Goal: Task Accomplishment & Management: Manage account settings

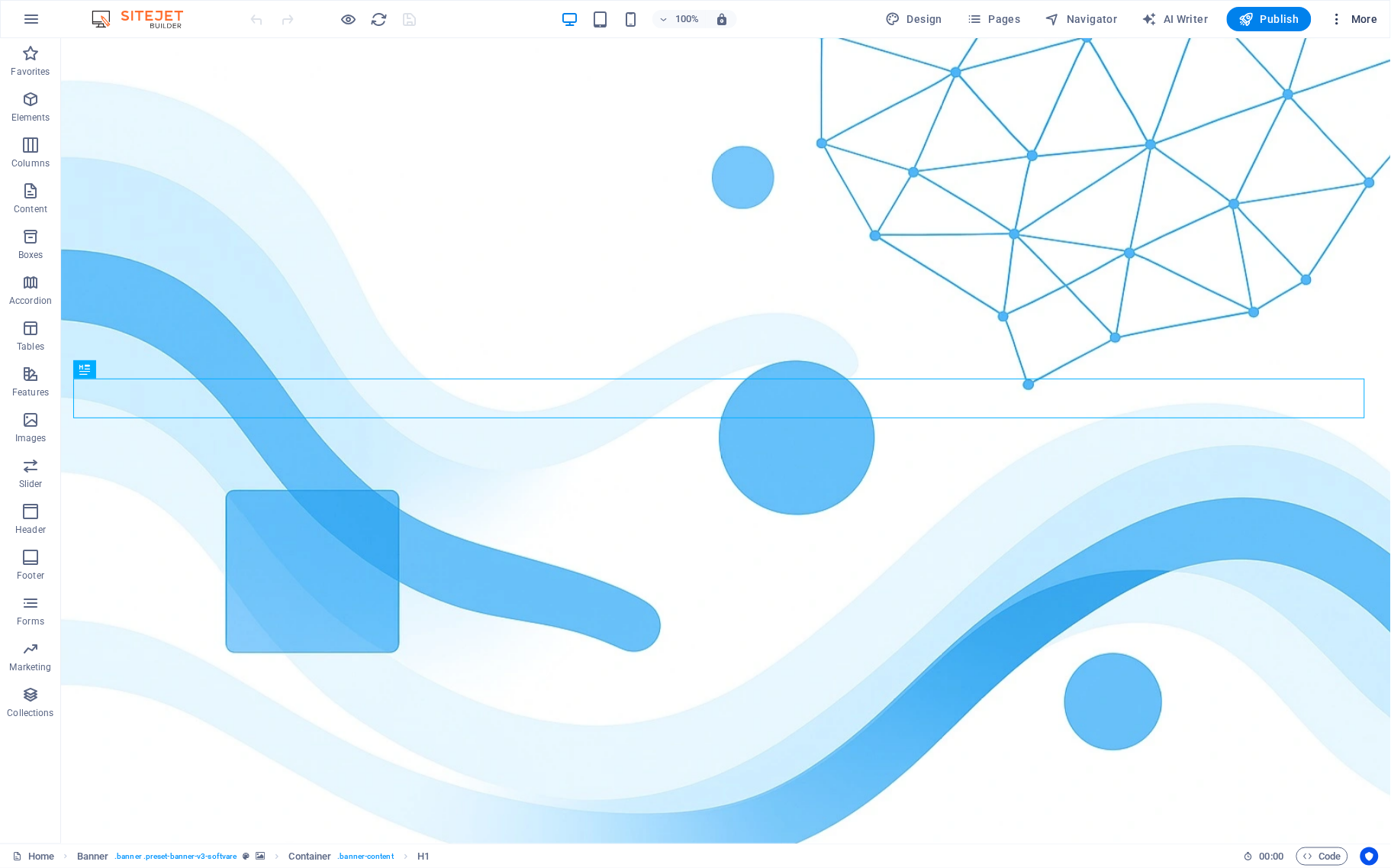
click at [1355, 20] on span "More" at bounding box center [1355, 19] width 48 height 15
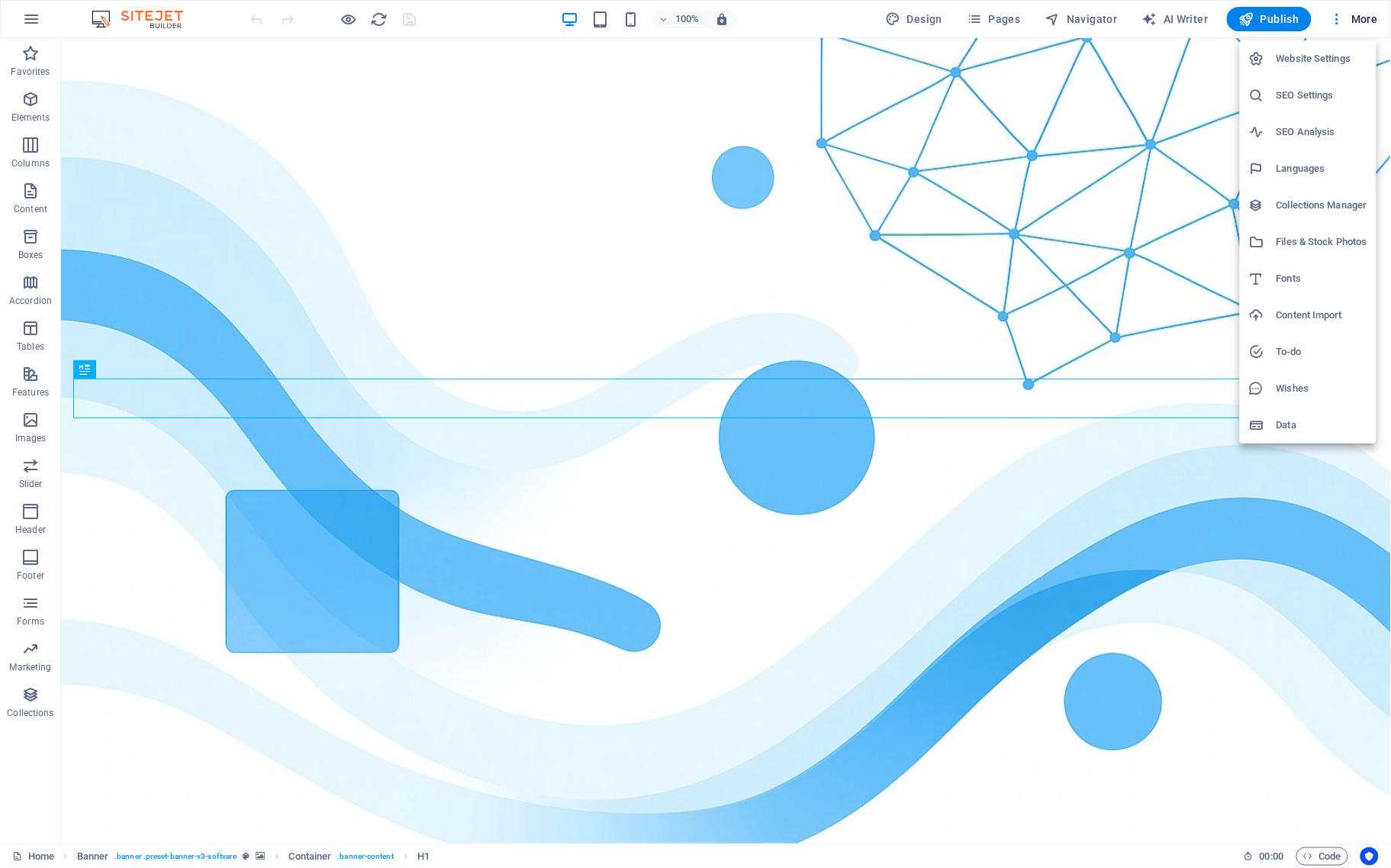
click at [1303, 88] on h6 "SEO Settings" at bounding box center [1322, 96] width 91 height 19
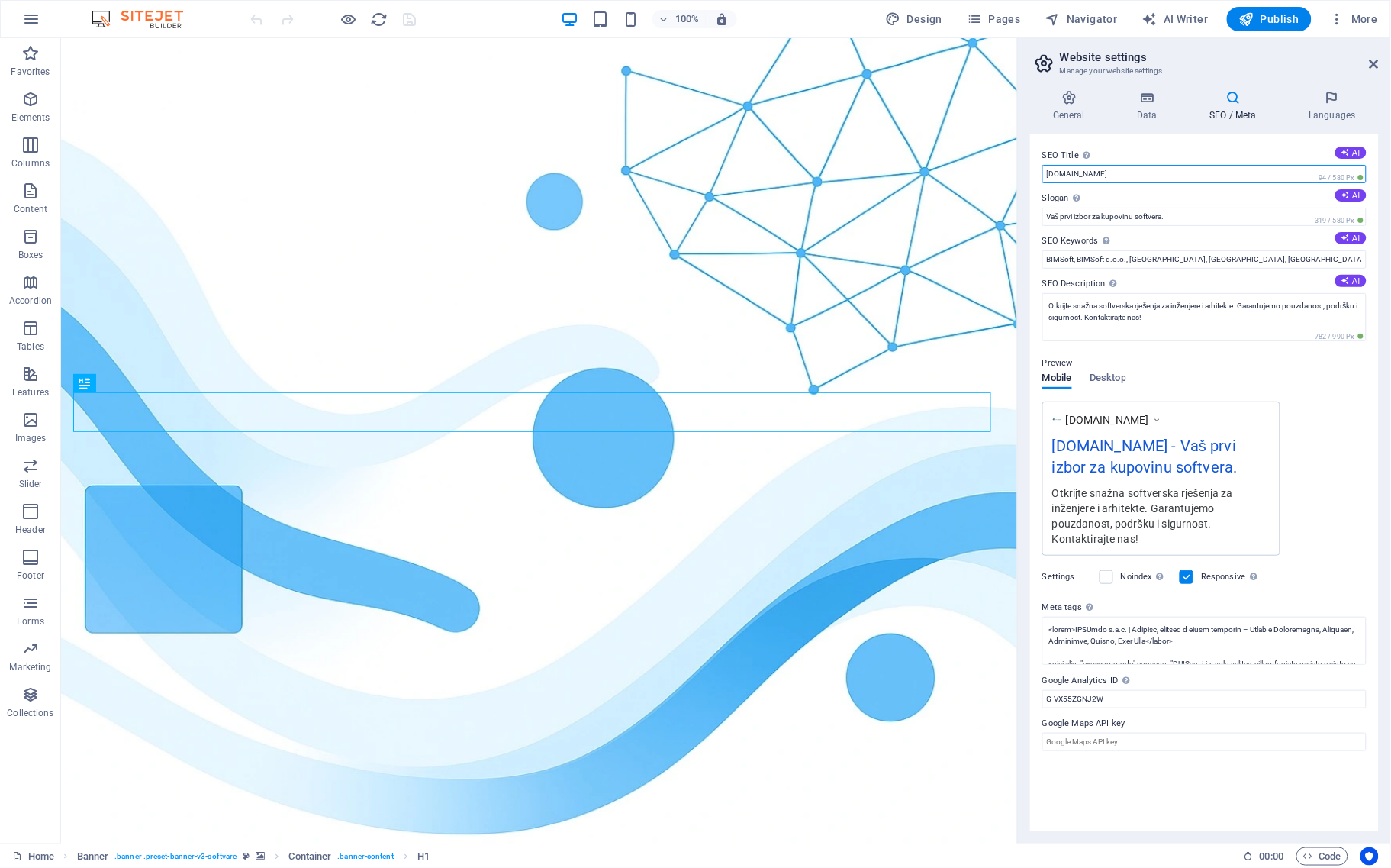
click at [1122, 176] on input "[DOMAIN_NAME]" at bounding box center [1204, 174] width 325 height 19
paste input "BIMSoft d.o.o. – Profesionalni inženjerski softveri | BricsCAD, MagiCAD, Rhino,…"
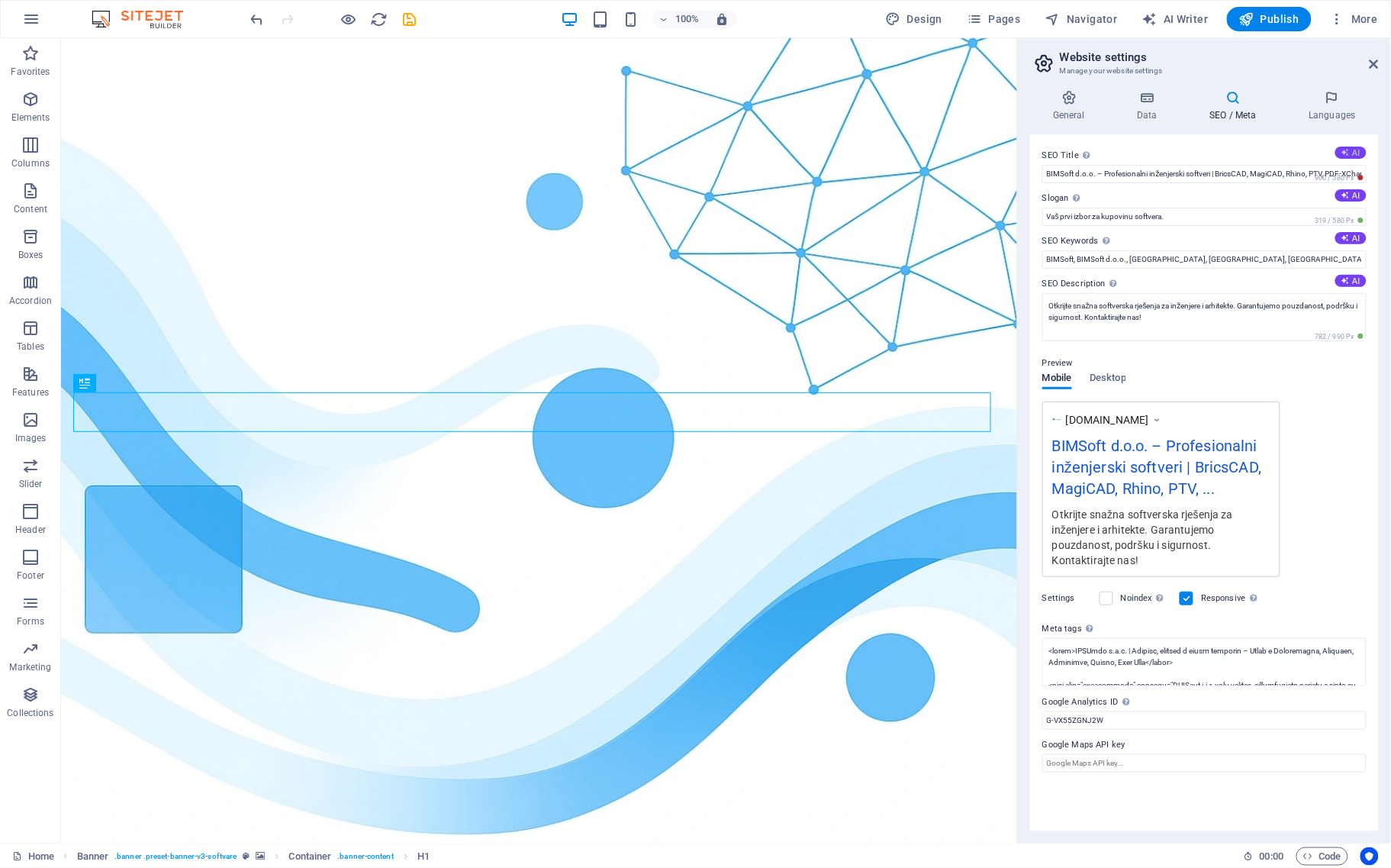
click at [1355, 146] on button "AI" at bounding box center [1351, 152] width 32 height 12
type input "Premium Softver za Vaše Potrebe"
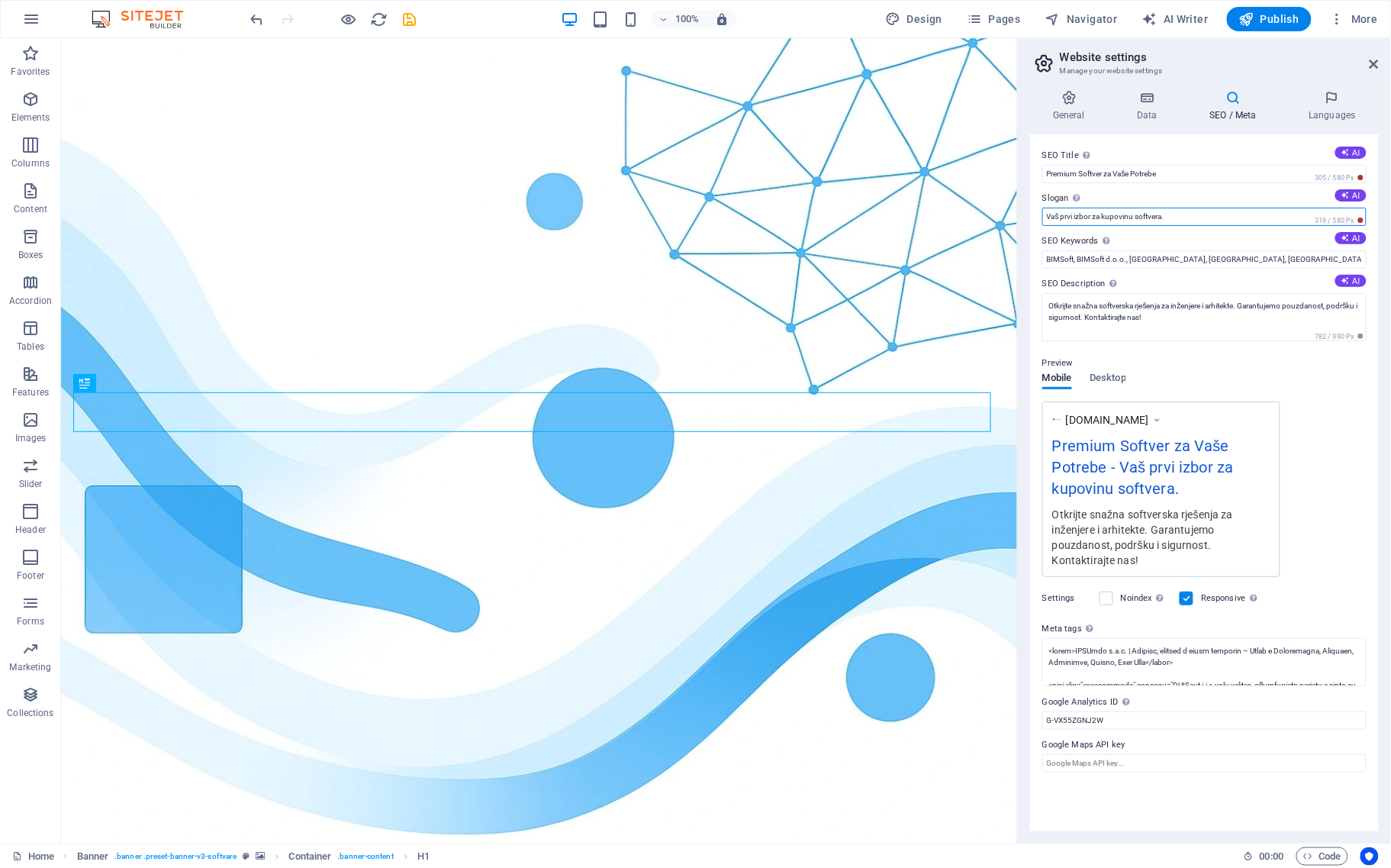
click at [1179, 216] on input "Vaš prvi izbor za kupovinu softvera." at bounding box center [1204, 217] width 325 height 19
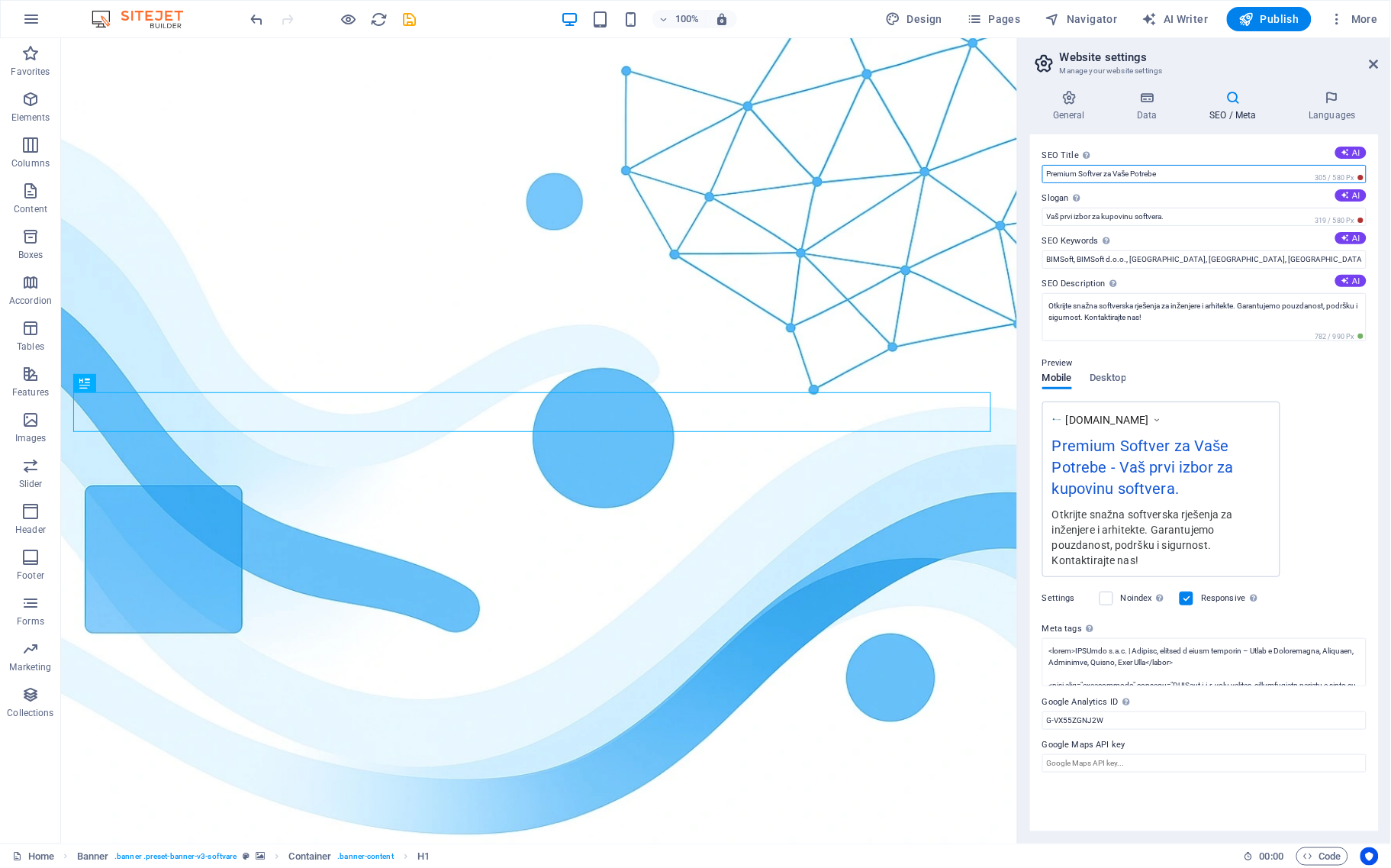
click at [1242, 173] on input "Premium Softver za Vaše Potrebe" at bounding box center [1204, 174] width 325 height 19
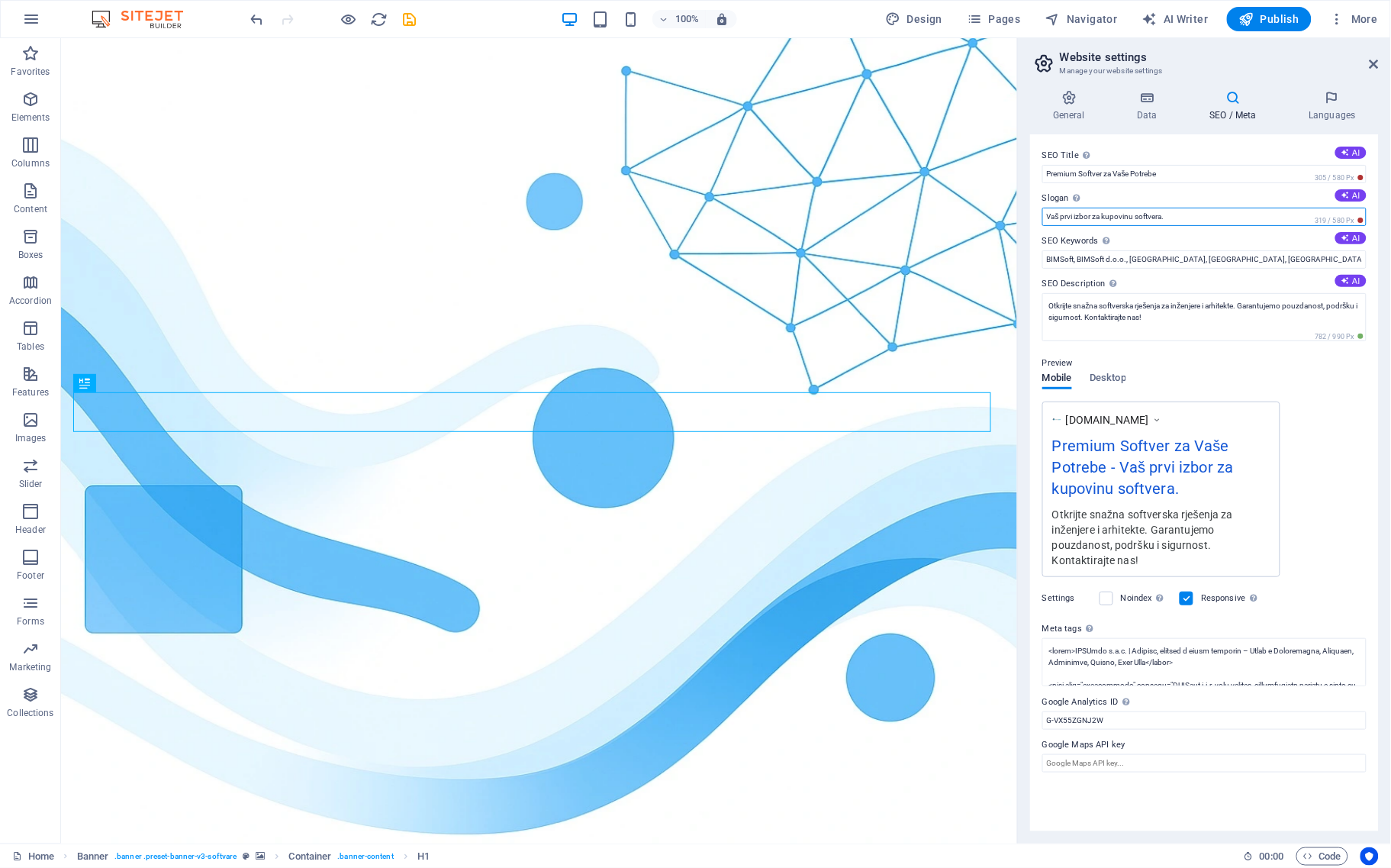
click at [1241, 214] on input "Vaš prvi izbor za kupovinu softvera." at bounding box center [1204, 217] width 325 height 19
click at [1118, 252] on input "BIMSoft, BIMSoft d.o.o., [GEOGRAPHIC_DATA], [GEOGRAPHIC_DATA], [GEOGRAPHIC_DATA…" at bounding box center [1204, 260] width 325 height 19
paste input "ricsCAD [GEOGRAPHIC_DATA], BIMSoft BiH, CAD softver BiH, BIM softver Bosna, Rhi…"
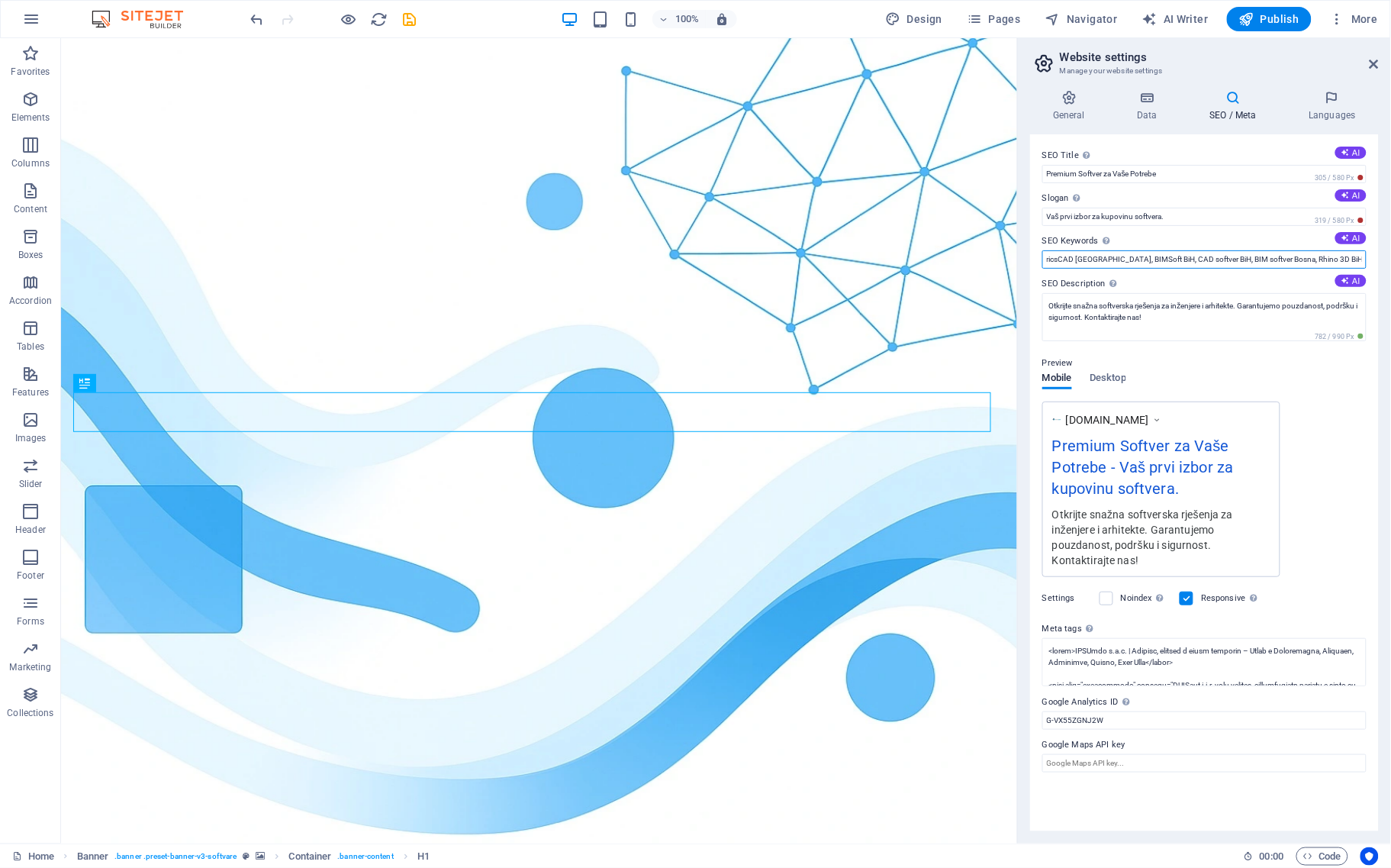
scroll to position [0, 741]
drag, startPoint x: 1302, startPoint y: 258, endPoint x: 1451, endPoint y: 264, distance: 149.1
click at [1390, 264] on html "[DOMAIN_NAME] Home Favorites Elements Columns Content Boxes Accordion Tables Fe…" at bounding box center [695, 434] width 1391 height 868
paste input "BricsCAD [GEOGRAPHIC_DATA], BIMSoft Bosnia, CAD software distributor, Engineeri…"
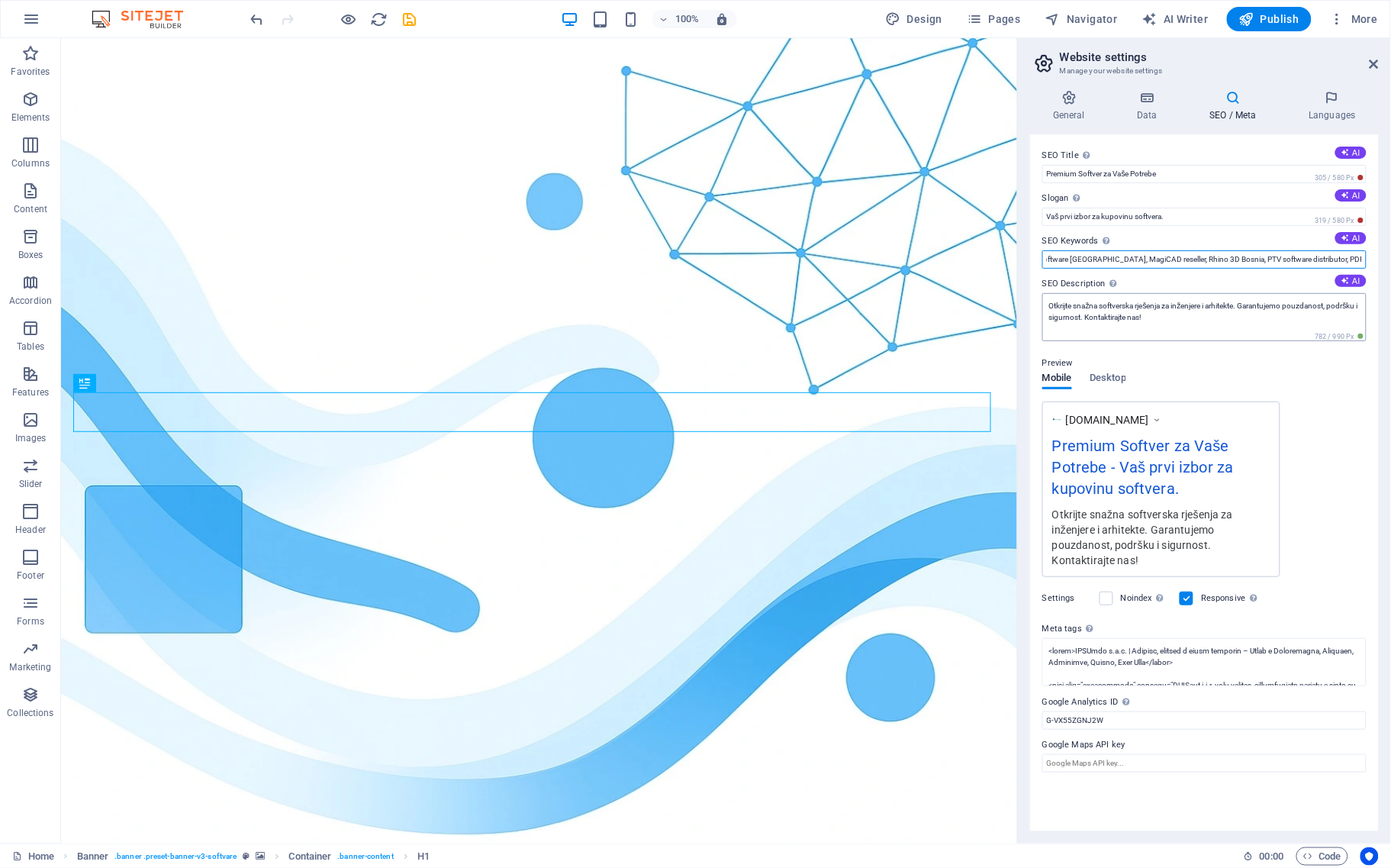
type input "ricsCAD [GEOGRAPHIC_DATA], BIMSoft [GEOGRAPHIC_DATA], CAD softver BiH, BIM soft…"
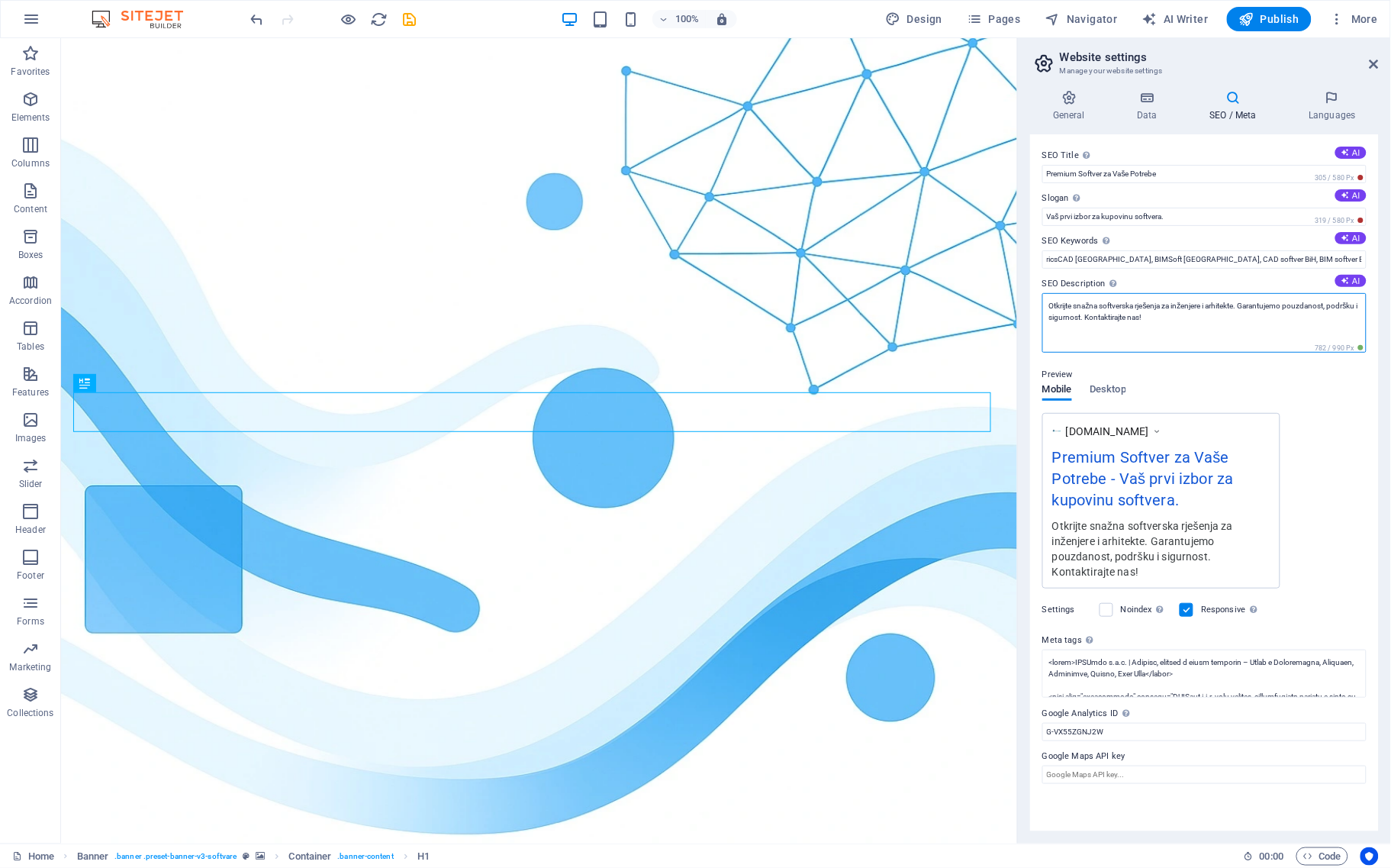
click at [1246, 314] on textarea "Otkrijte snažna softverska rješenja za inženjere i arhitekte. Garantujemo pouzd…" at bounding box center [1204, 323] width 325 height 60
click at [1081, 285] on label "SEO Description Describe the contents of your website - this is crucial for sea…" at bounding box center [1204, 284] width 325 height 19
click at [1081, 293] on textarea "Otkrijte snažna softverska rješenja za inženjere i arhitekte. Garantujemo pouzd…" at bounding box center [1204, 323] width 325 height 60
click at [1081, 285] on label "SEO Description Describe the contents of your website - this is crucial for sea…" at bounding box center [1204, 284] width 325 height 19
click at [1081, 293] on textarea "Otkrijte snažna softverska rješenja za inženjere i arhitekte. Garantujemo pouzd…" at bounding box center [1204, 323] width 325 height 60
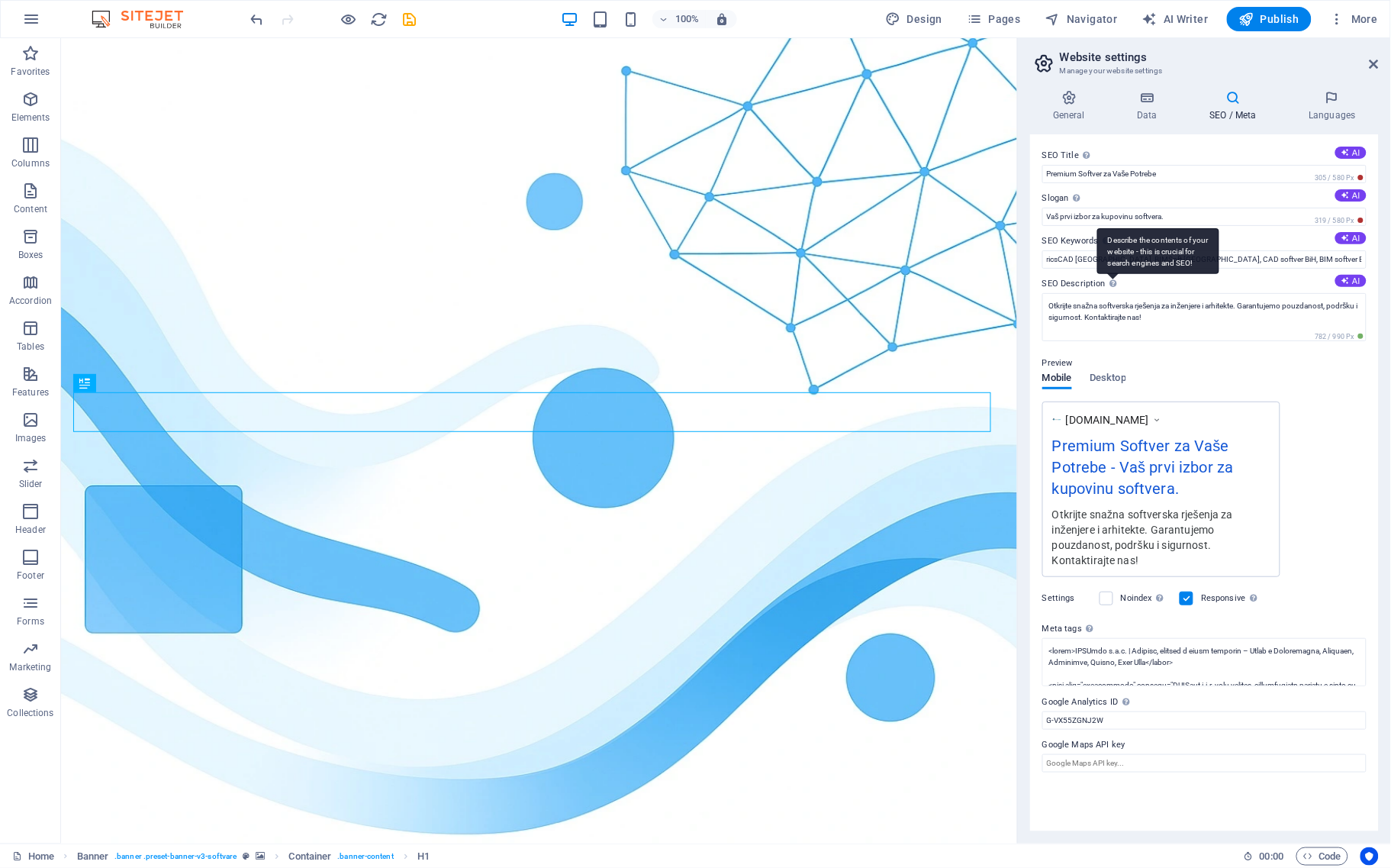
click at [1110, 274] on div "Describe the contents of your website - this is crucial for search engines and …" at bounding box center [1157, 250] width 122 height 46
click at [1110, 293] on textarea "Otkrijte snažna softverska rješenja za inženjere i arhitekte. Garantujemo pouzd…" at bounding box center [1204, 317] width 325 height 48
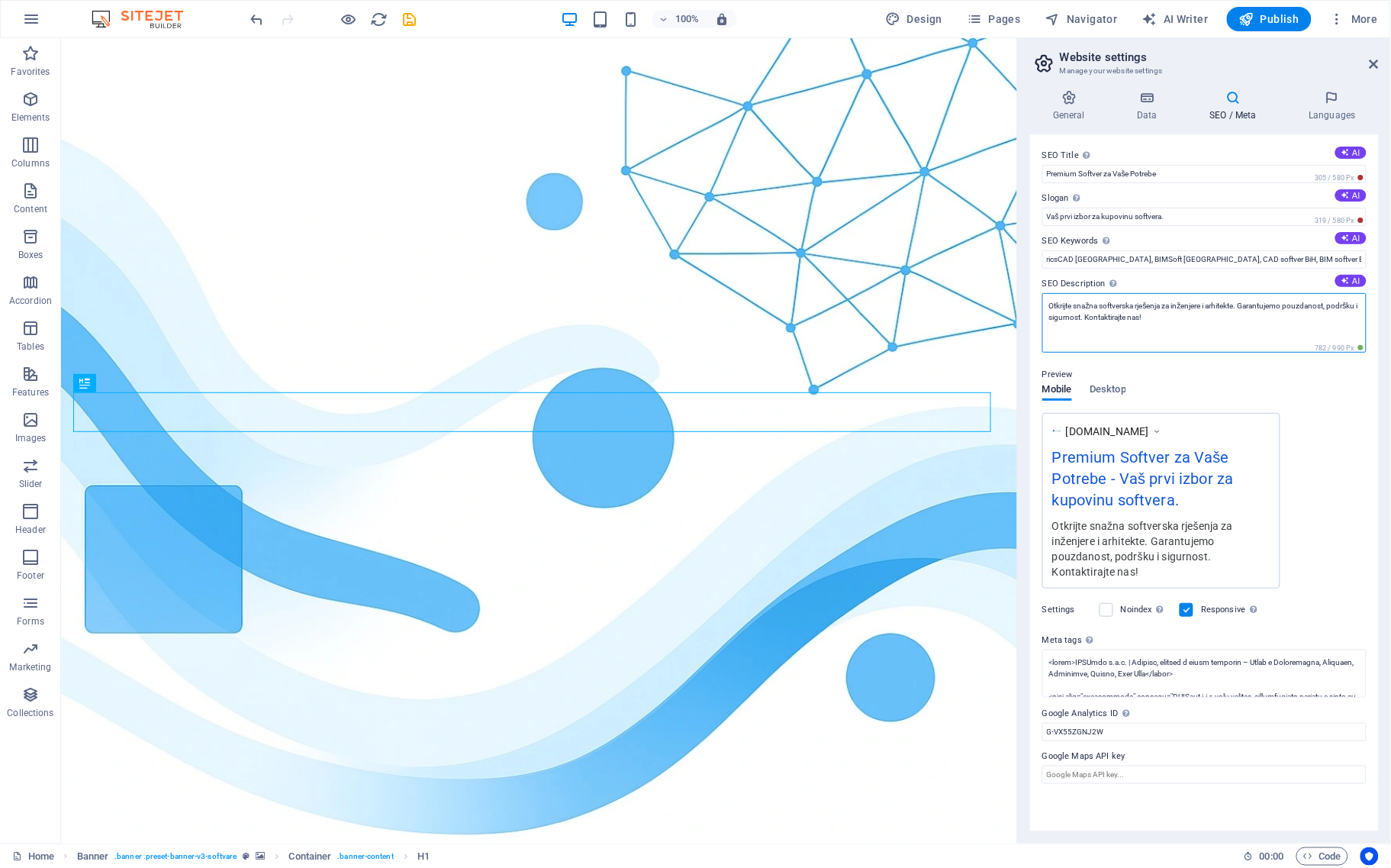
drag, startPoint x: 1180, startPoint y: 319, endPoint x: 1043, endPoint y: 298, distance: 138.6
click at [1043, 298] on textarea "Otkrijte snažna softverska rješenja za inženjere i arhitekte. Garantujemo pouzd…" at bounding box center [1204, 323] width 325 height 60
paste textarea "Zvanični zastupnik za BricsCAD, MagiCAD, Rhino, PTV, Undet i druge profesionaln…"
click at [1198, 313] on textarea "Zvanični zastupnik za BricsCAD, MagiCAD, Rhino, PTV, Undet i druge profesionaln…" at bounding box center [1204, 323] width 325 height 60
type textarea "Zvanični zastupnik za BricsCAD, MagiCAD, Rhino, PTV, Undet i druge profesionaln…"
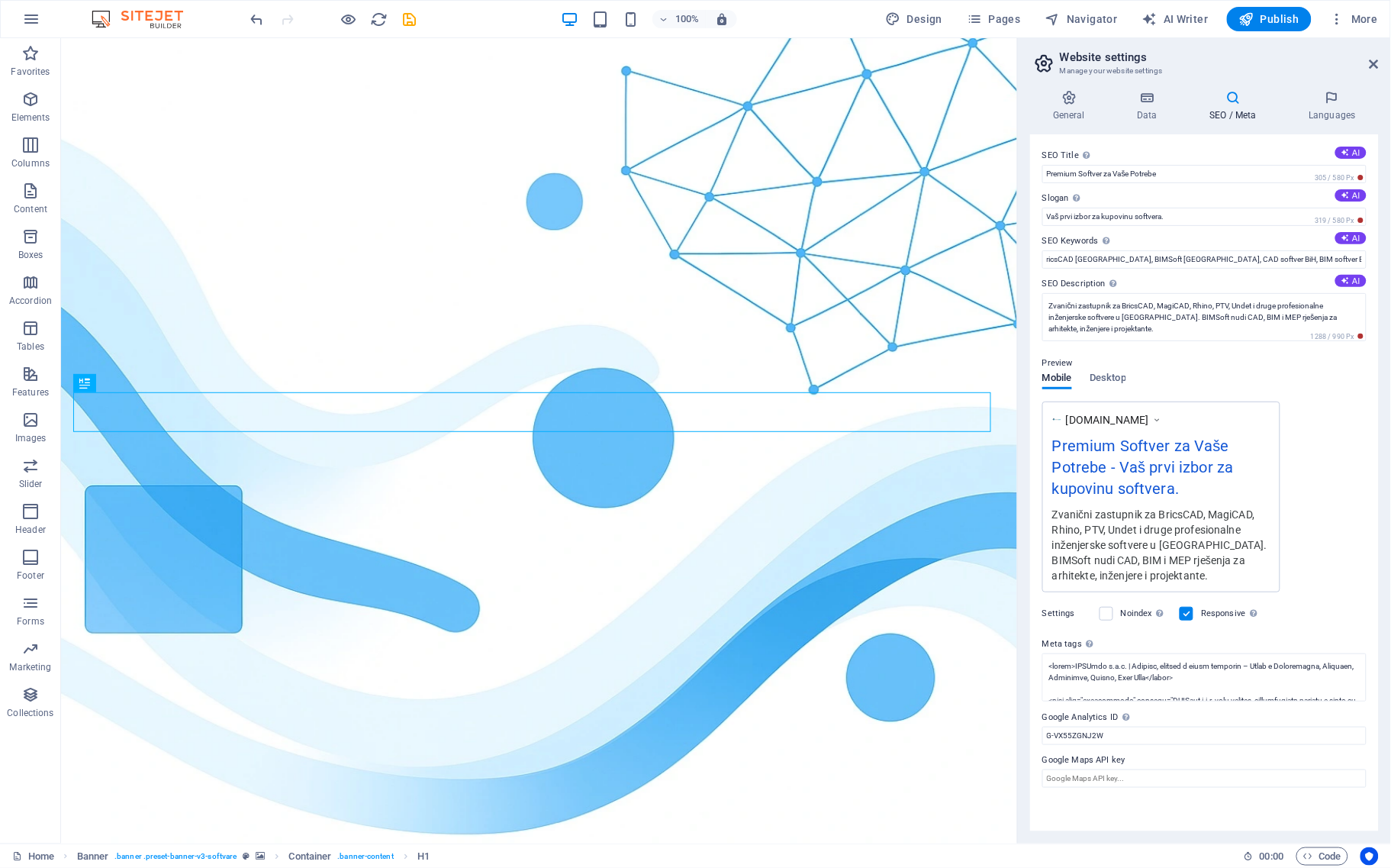
click at [1332, 402] on div "Preview Mobile Desktop [DOMAIN_NAME] Premium Softver za Vaše Potrebe - Vaš prvi…" at bounding box center [1204, 466] width 325 height 250
click at [1071, 643] on label "Meta tags Enter HTML code here that will be placed inside the tags of your webs…" at bounding box center [1204, 644] width 325 height 19
click at [1071, 653] on textarea "Meta tags Enter HTML code here that will be placed inside the tags of your webs…" at bounding box center [1204, 677] width 325 height 48
click at [1071, 643] on label "Meta tags Enter HTML code here that will be placed inside the tags of your webs…" at bounding box center [1204, 644] width 325 height 19
click at [1071, 653] on textarea "Meta tags Enter HTML code here that will be placed inside the tags of your webs…" at bounding box center [1204, 677] width 325 height 48
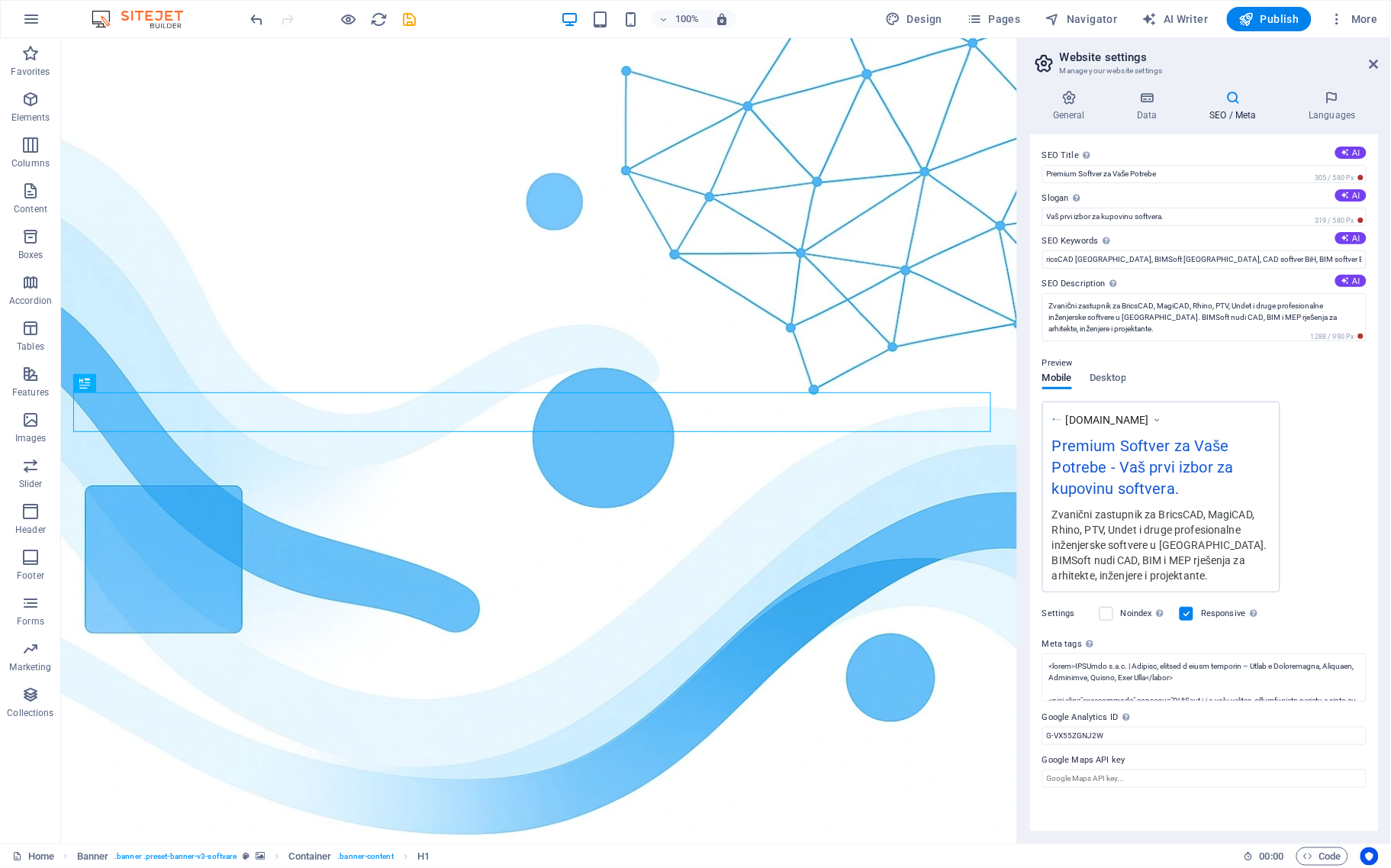
click at [1071, 643] on label "Meta tags Enter HTML code here that will be placed inside the tags of your webs…" at bounding box center [1204, 644] width 325 height 19
click at [1071, 653] on textarea "Meta tags Enter HTML code here that will be placed inside the tags of your webs…" at bounding box center [1204, 677] width 325 height 48
drag, startPoint x: 1084, startPoint y: 642, endPoint x: 1039, endPoint y: 642, distance: 45.0
click at [1039, 642] on div "SEO Title The title of your website - make it something that stands out in sear…" at bounding box center [1204, 482] width 349 height 697
click at [1088, 634] on div "Enter HTML code here that will be placed inside the tags of your website. Pleas…" at bounding box center [1134, 594] width 122 height 80
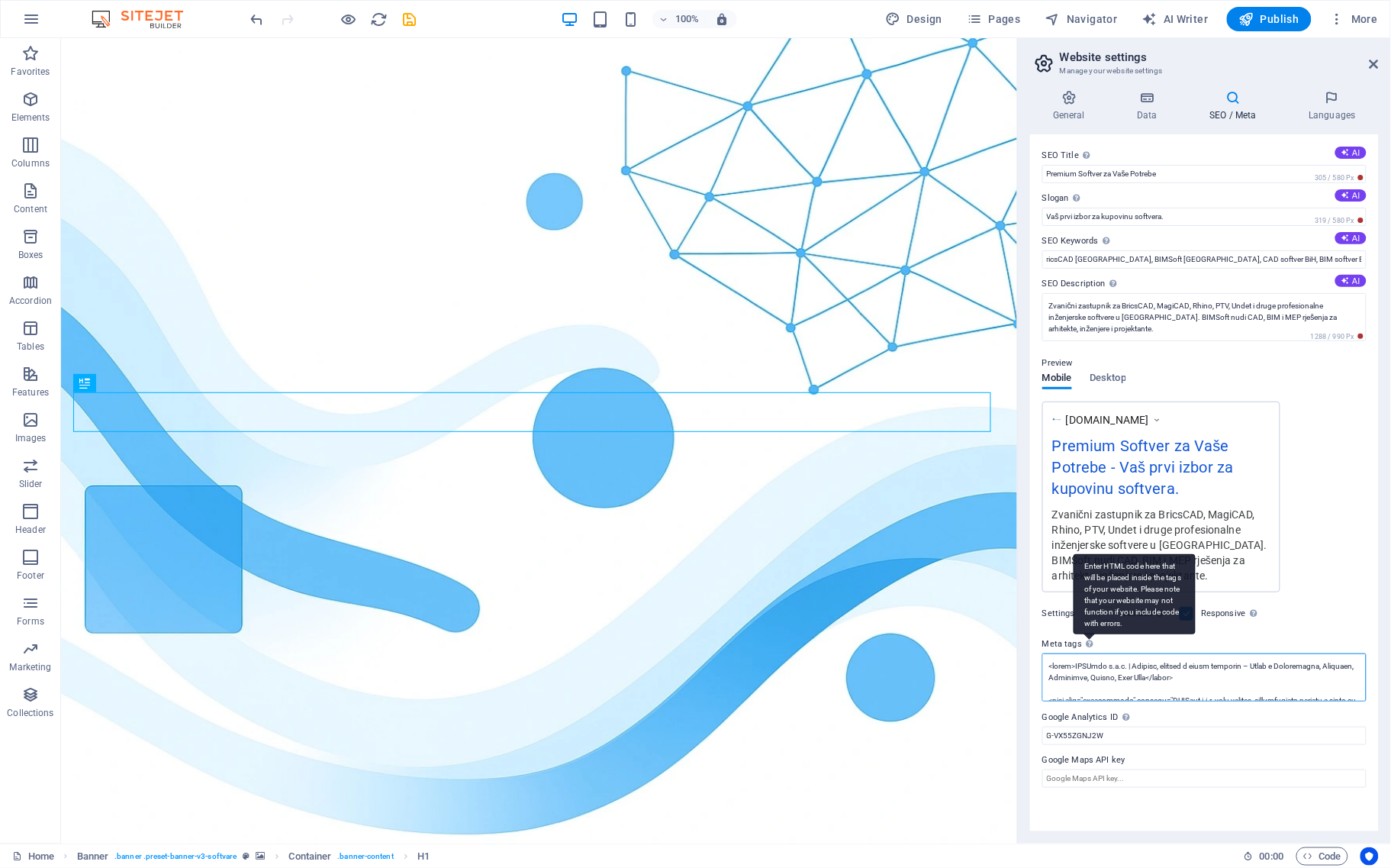
click at [1088, 653] on textarea "Meta tags Enter HTML code here that will be placed inside the tags of your webs…" at bounding box center [1204, 677] width 325 height 48
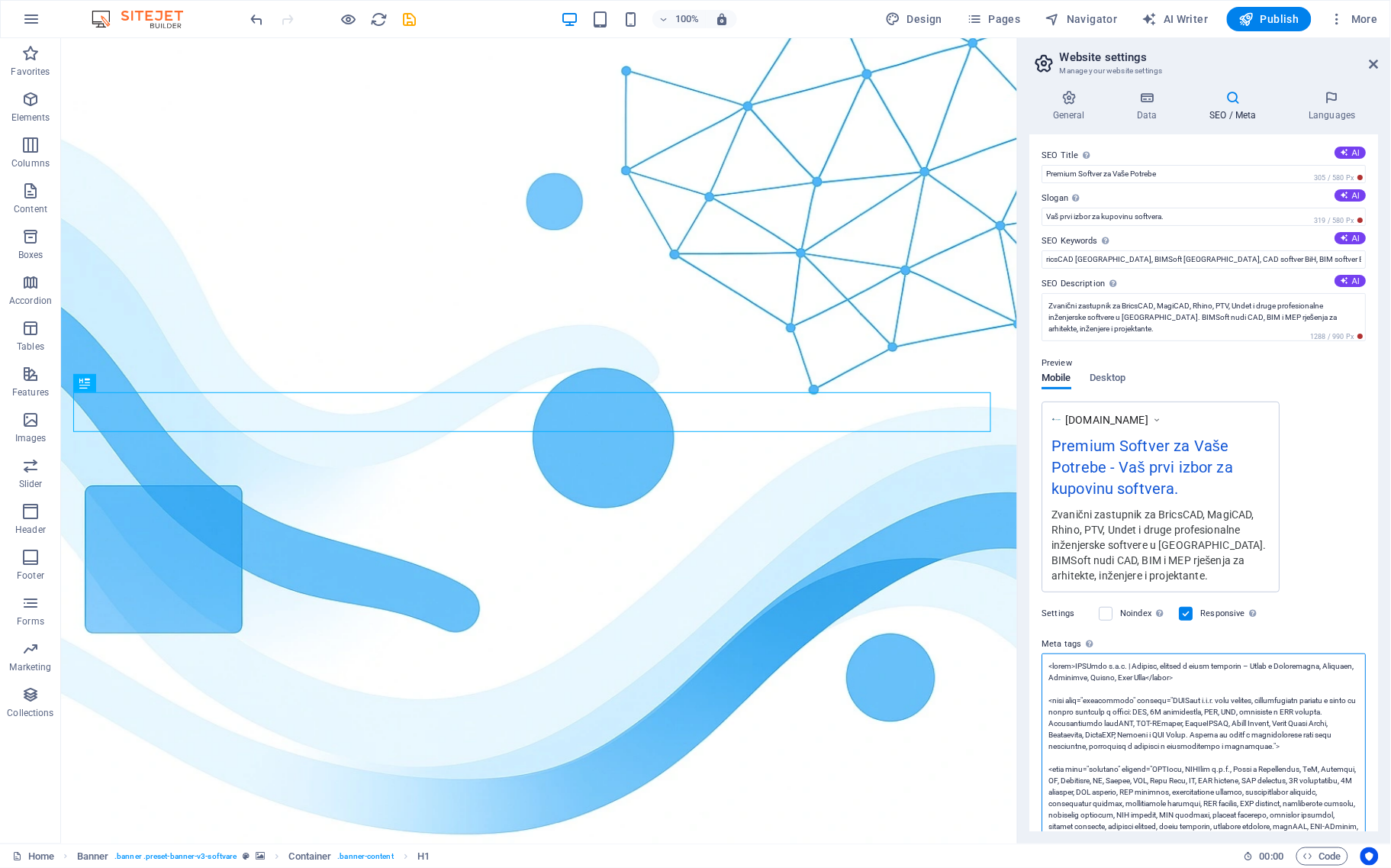
click at [1092, 681] on textarea "Meta tags Enter HTML code here that will be placed inside the tags of your webs…" at bounding box center [1204, 826] width 325 height 346
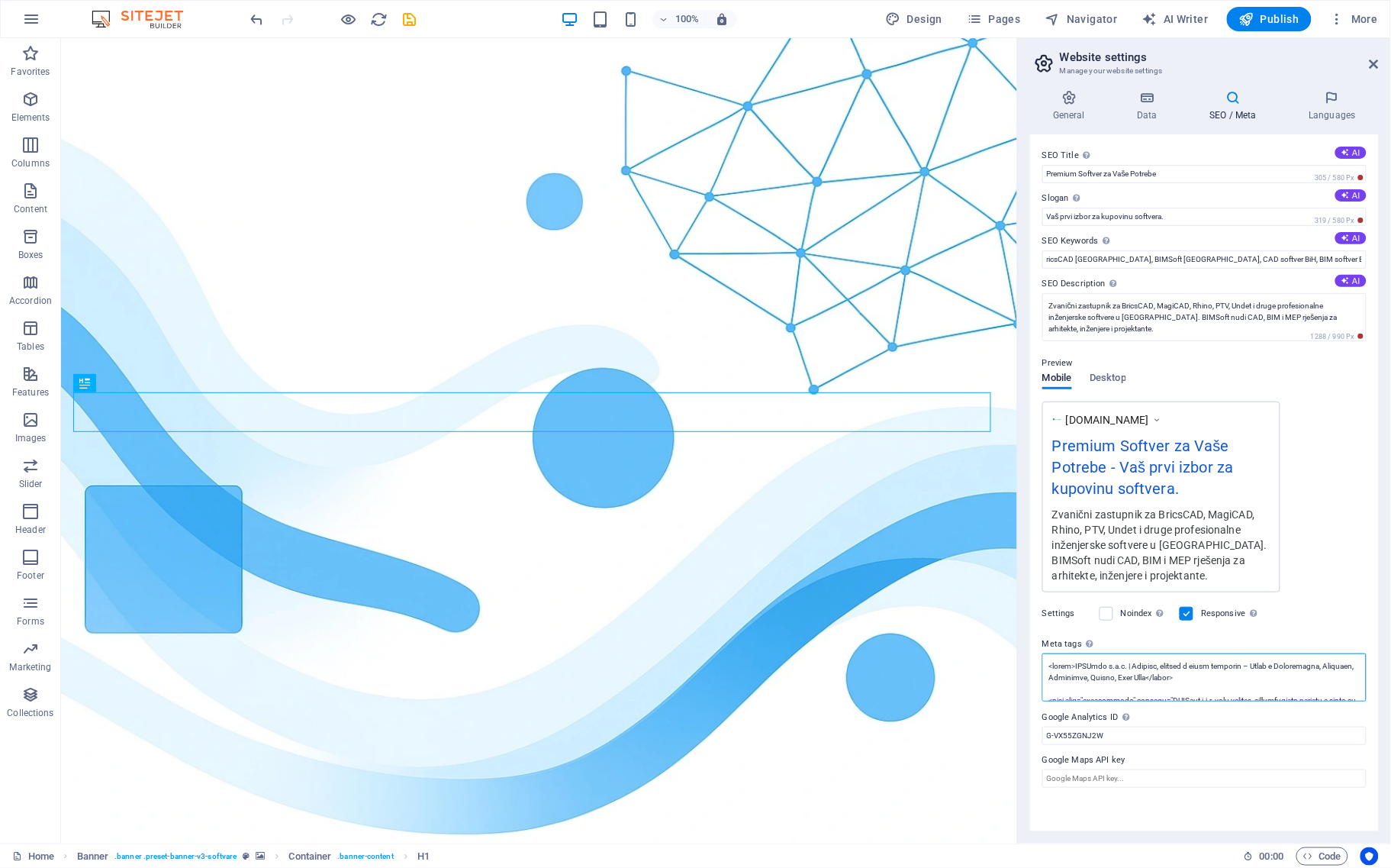
click at [1206, 689] on textarea "Meta tags Enter HTML code here that will be placed inside the tags of your webs…" at bounding box center [1204, 677] width 325 height 48
paste textarea "<!-- LORE IPSU DO SITAMET.CO --> <!-- Adipi --> <elits>DOEIusm t.i.u. – Laboree…"
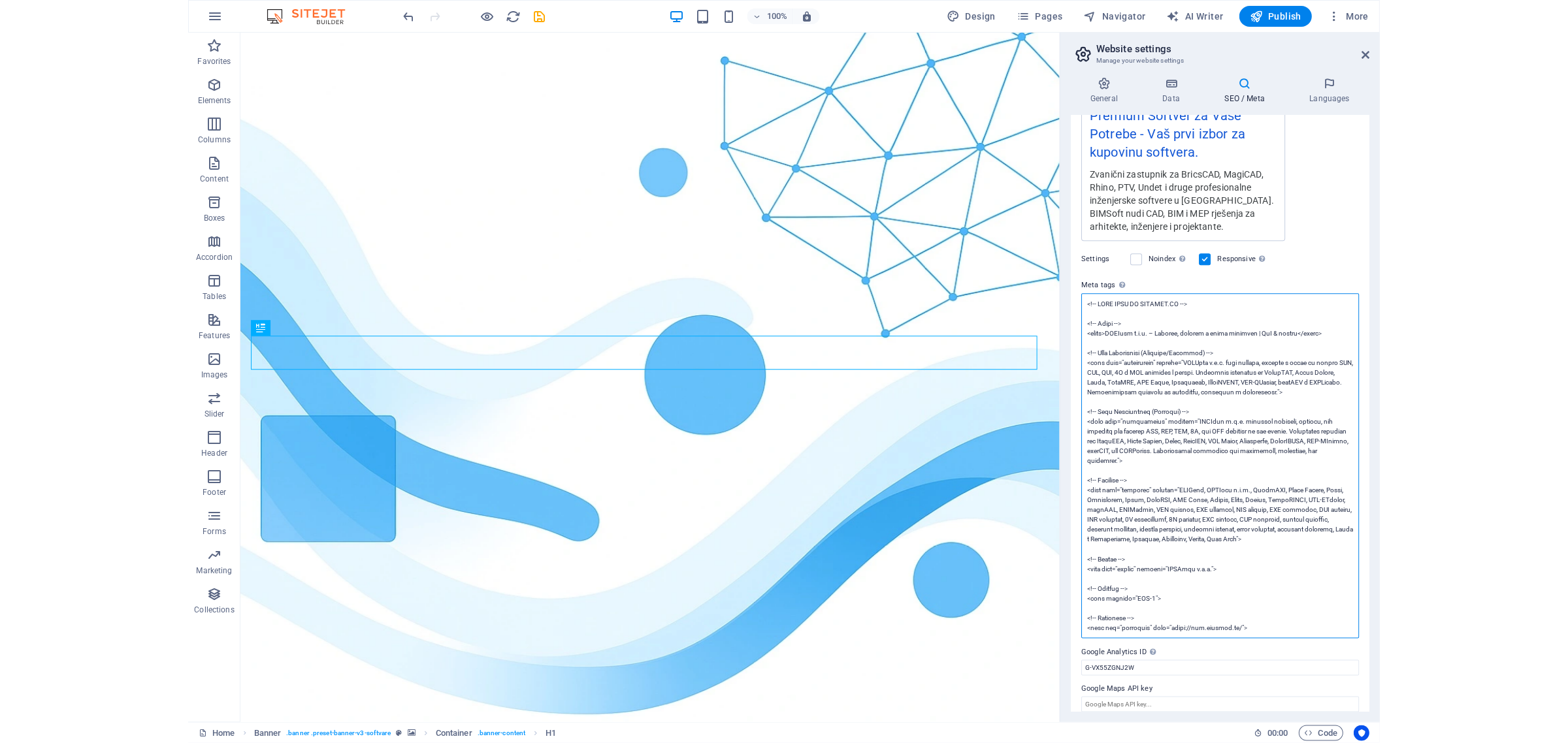
scroll to position [276, 0]
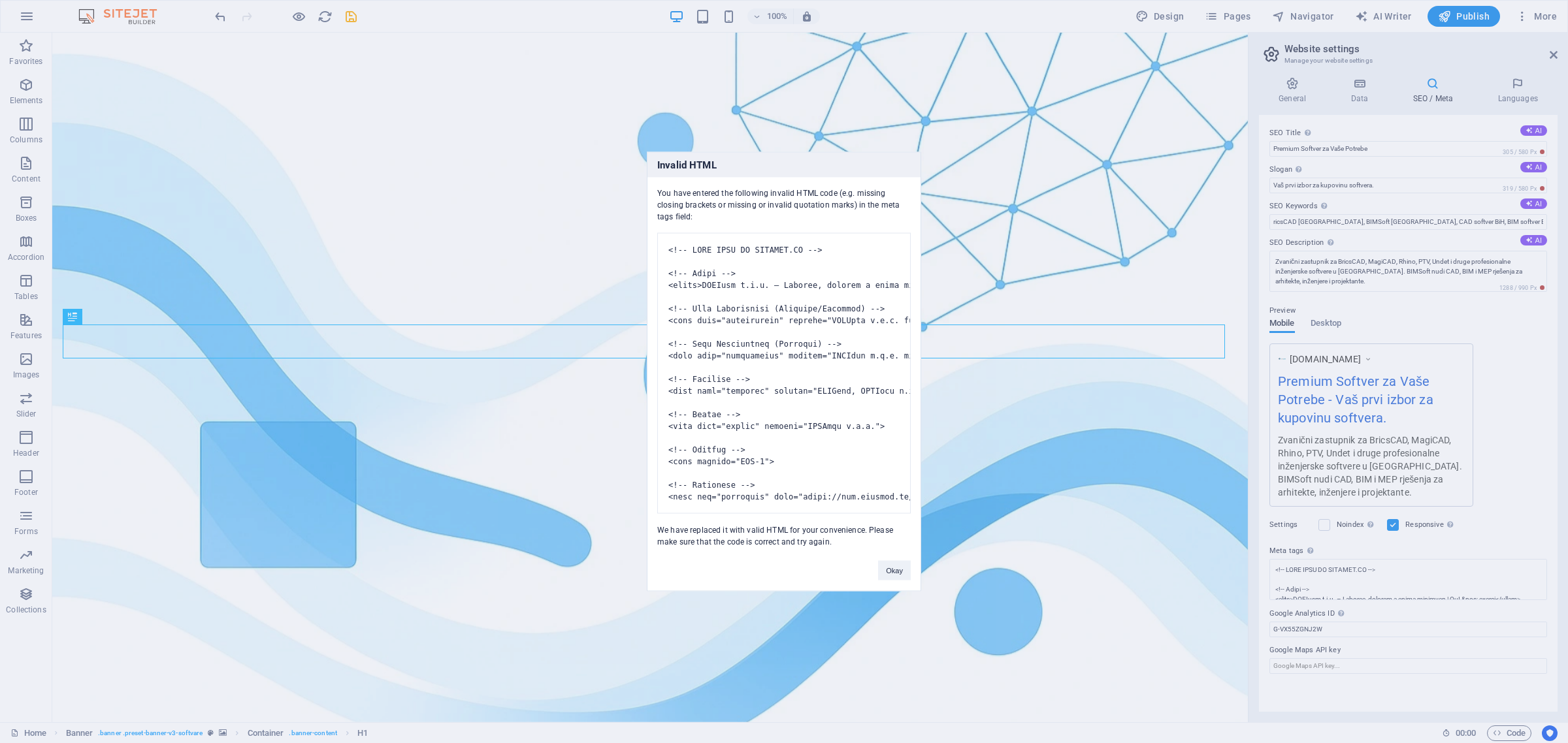
click at [1190, 240] on body "[DOMAIN_NAME] Home Favorites Elements Columns Content Boxes Accordion Tables Fe…" at bounding box center [784, 371] width 1568 height 743
click at [850, 475] on pre at bounding box center [784, 373] width 253 height 281
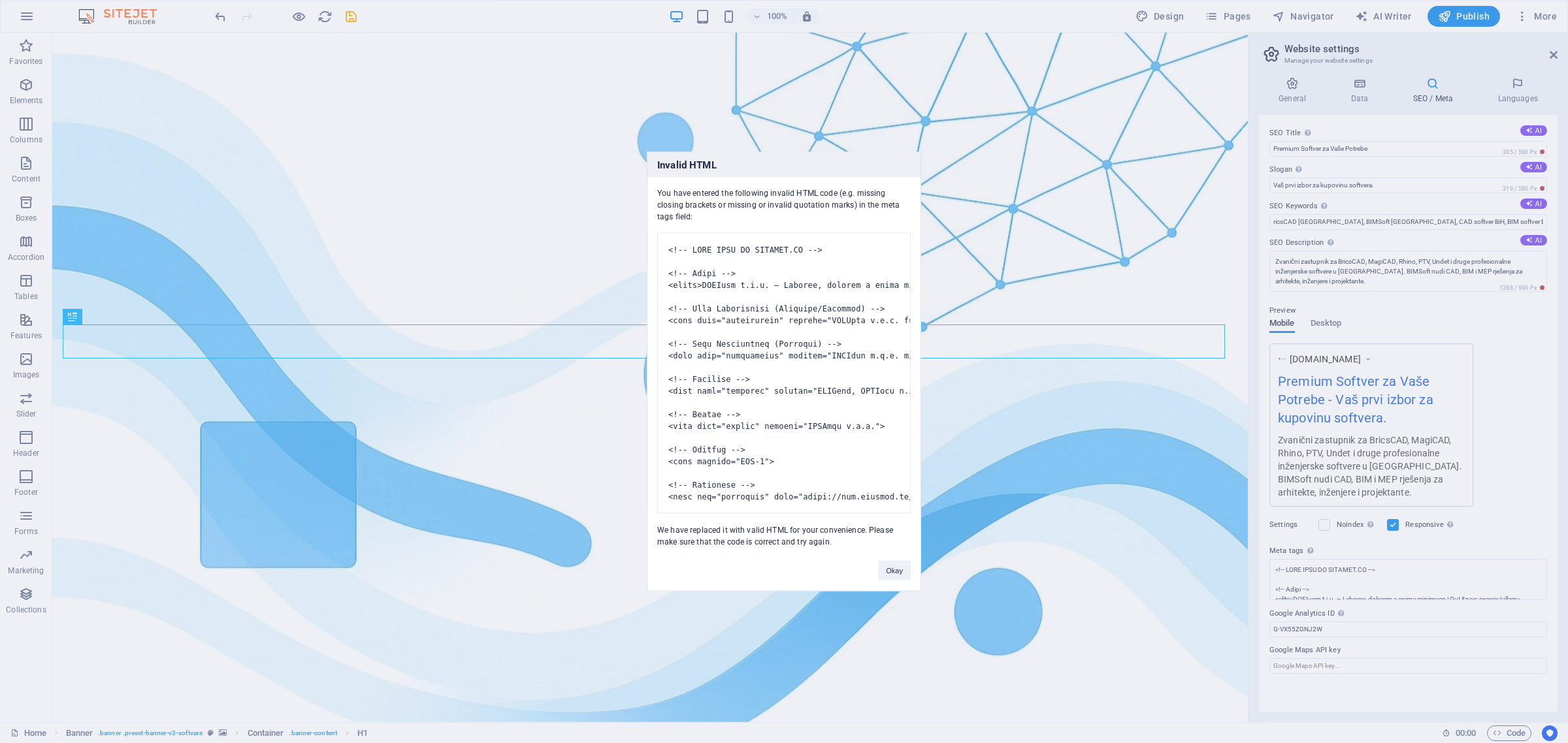
drag, startPoint x: 765, startPoint y: 230, endPoint x: 888, endPoint y: 516, distance: 311.3
click at [888, 514] on pre at bounding box center [784, 373] width 253 height 281
click at [655, 178] on div "You have entered the following invalid HTML code (e.g. missing closing brackets…" at bounding box center [784, 362] width 273 height 370
drag, startPoint x: 657, startPoint y: 174, endPoint x: 698, endPoint y: 203, distance: 50.2
click at [698, 201] on div "You have entered the following invalid HTML code (e.g. missing closing brackets…" at bounding box center [784, 362] width 273 height 370
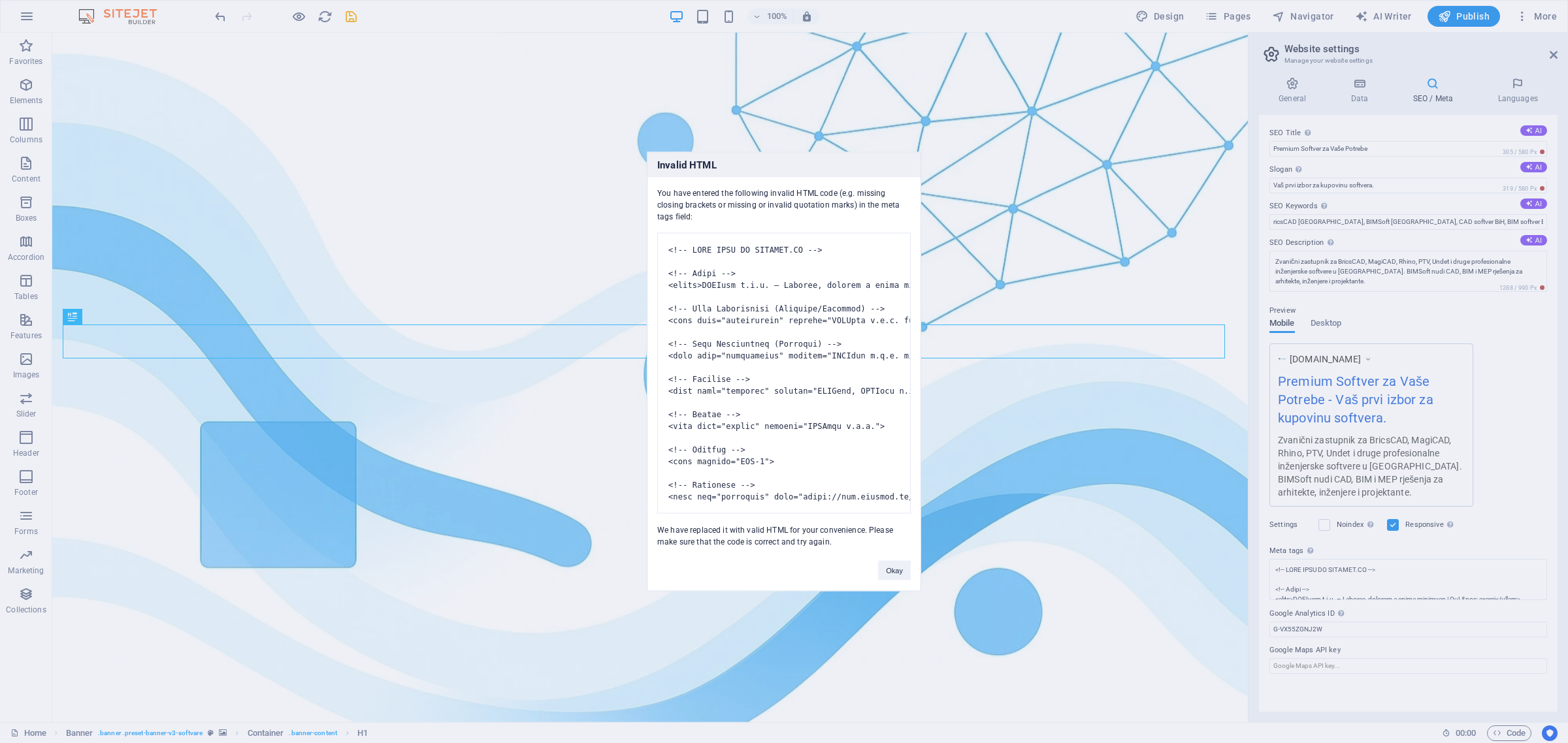
copy div "You have entered the following invalid HTML code (e.g. missing closing brackets…"
click at [727, 233] on pre at bounding box center [784, 373] width 253 height 281
click at [766, 238] on pre at bounding box center [784, 373] width 253 height 281
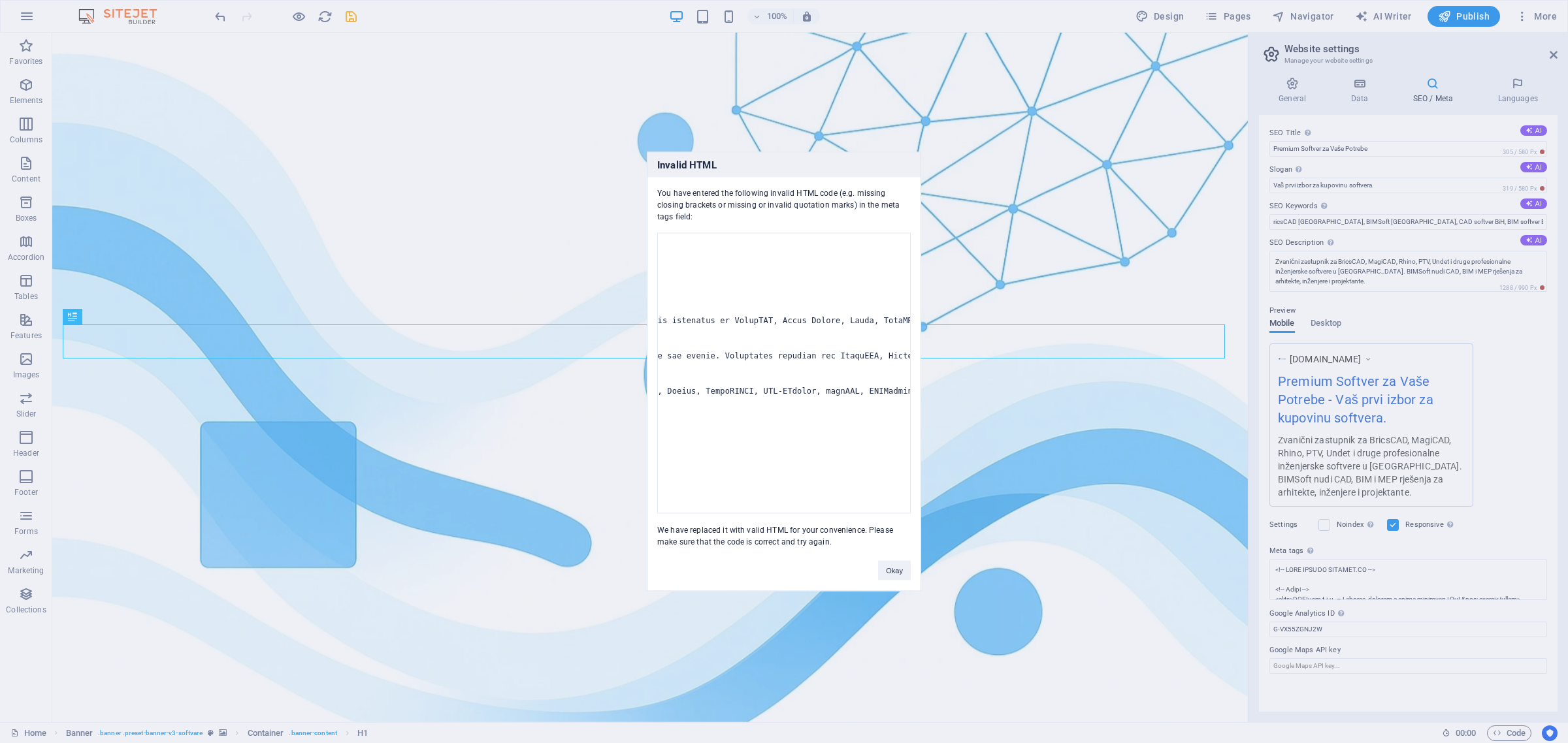
drag, startPoint x: 765, startPoint y: 234, endPoint x: 925, endPoint y: 483, distance: 296.0
click at [925, 483] on div "Invalid HTML You have entered the following invalid HTML code (e.g. missing clo…" at bounding box center [784, 371] width 1568 height 743
click at [885, 581] on button "Okay" at bounding box center [894, 571] width 33 height 20
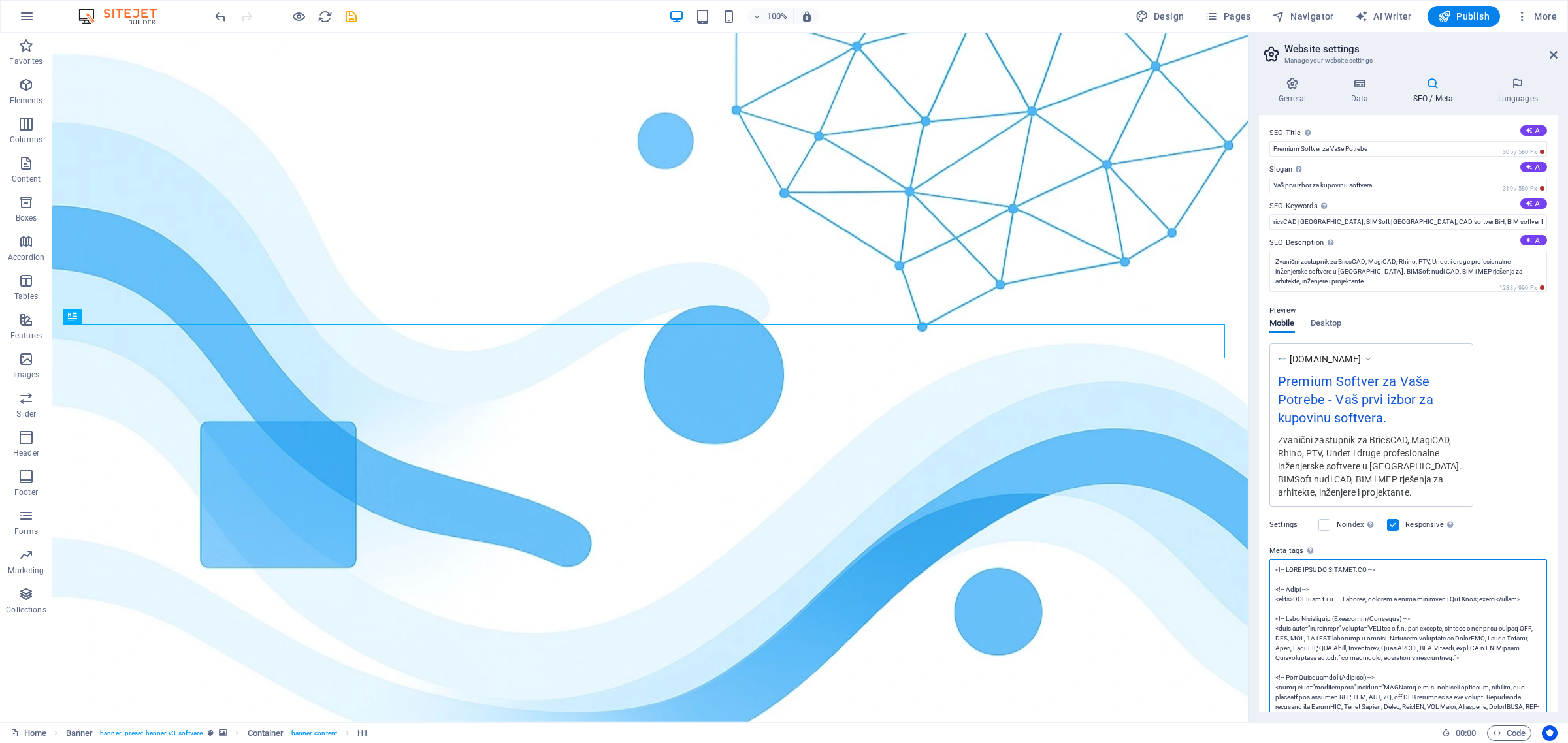
paste textarea "regija</title> <!-- Meta Description --> <meta name="description" content="BIMS…"
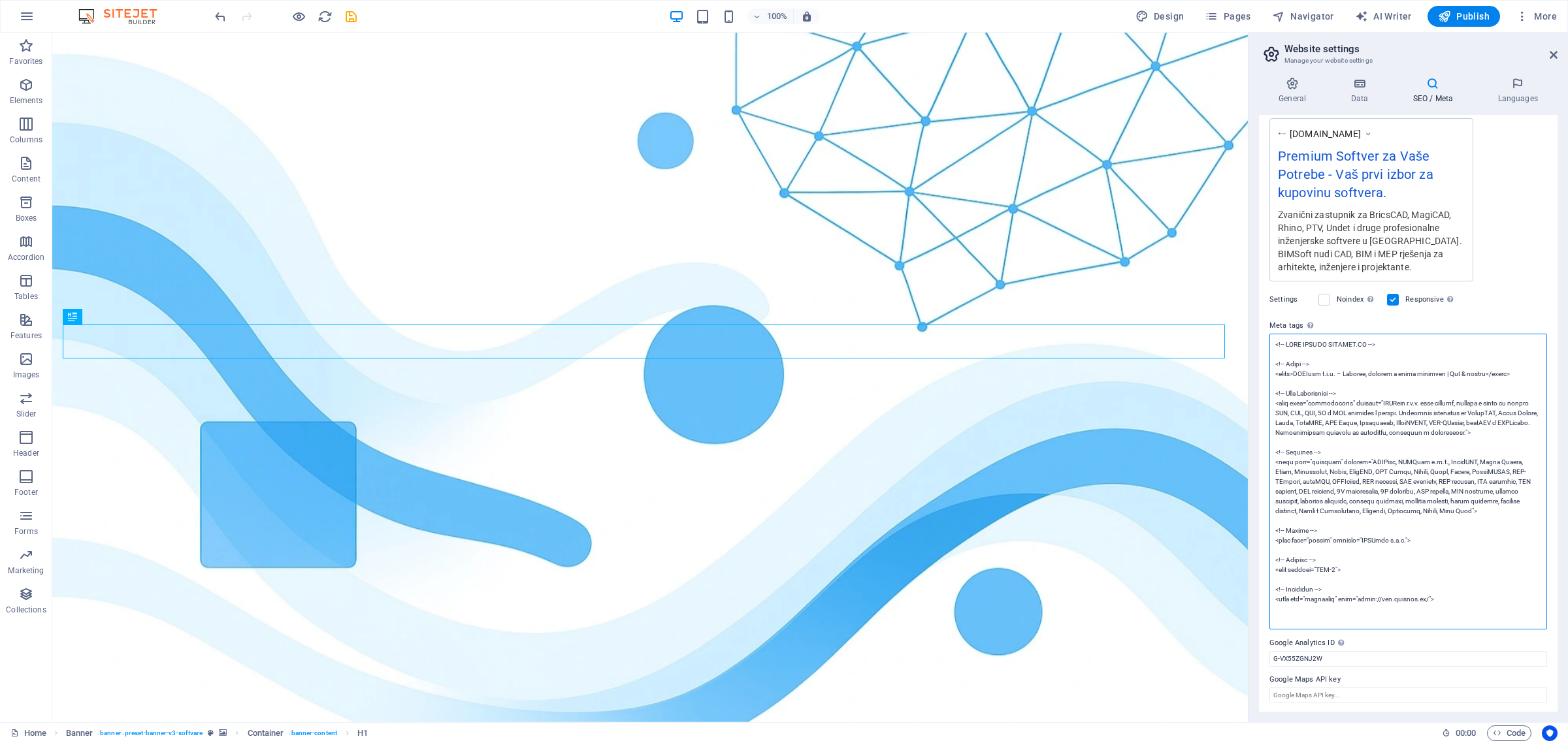
scroll to position [227, 0]
click at [1190, 315] on body "[DOMAIN_NAME] Home Favorites Elements Columns Content Boxes Accordion Tables Fe…" at bounding box center [784, 371] width 1568 height 743
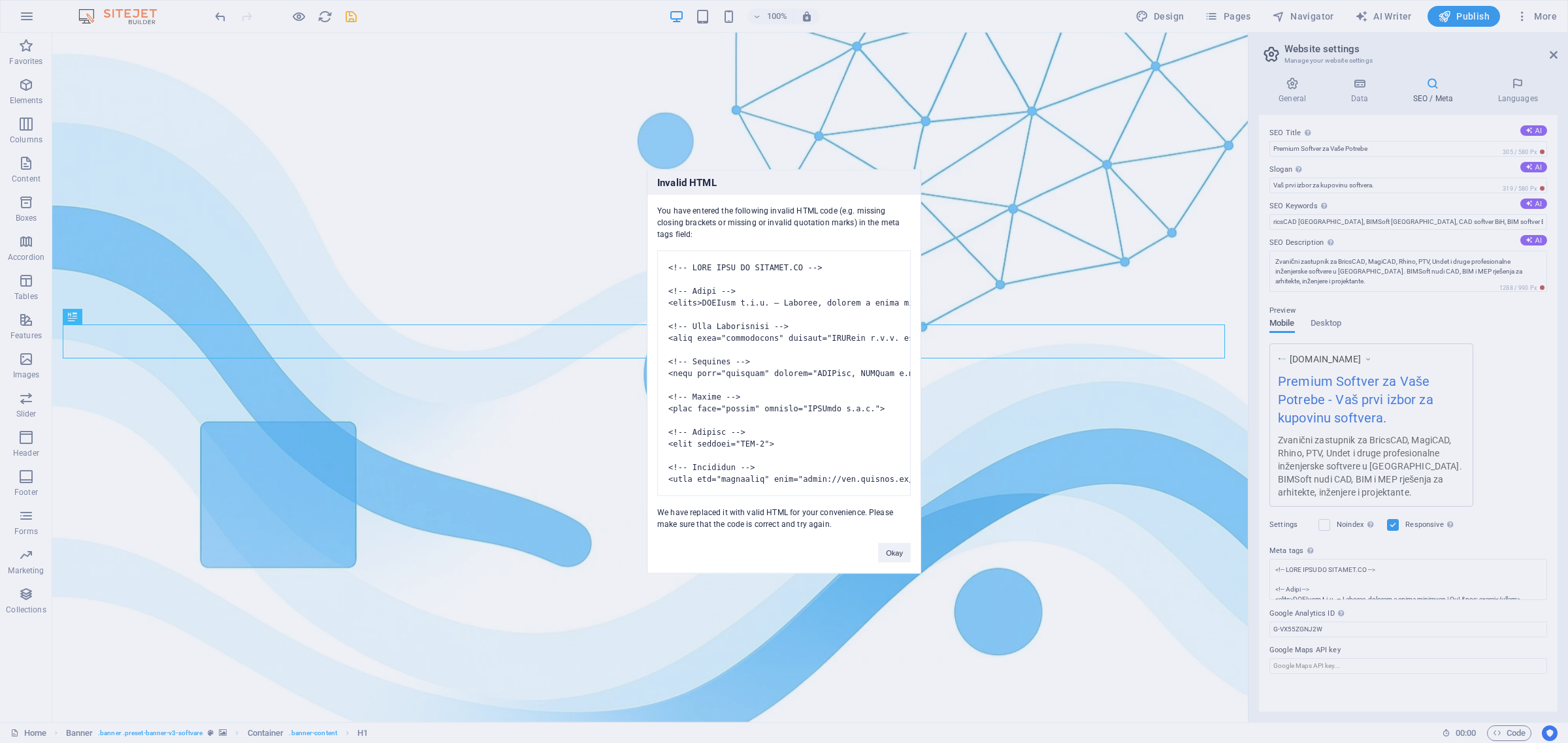
drag, startPoint x: 833, startPoint y: 543, endPoint x: 657, endPoint y: 190, distance: 394.4
click at [657, 195] on div "You have entered the following invalid HTML code (e.g. missing closing brackets…" at bounding box center [784, 362] width 273 height 335
copy div "Lor ipsu dolorsi ame consectet adipisc ELIT sedd (e.t. incidid utlabor etdolore…"
click at [885, 563] on button "Okay" at bounding box center [894, 553] width 33 height 20
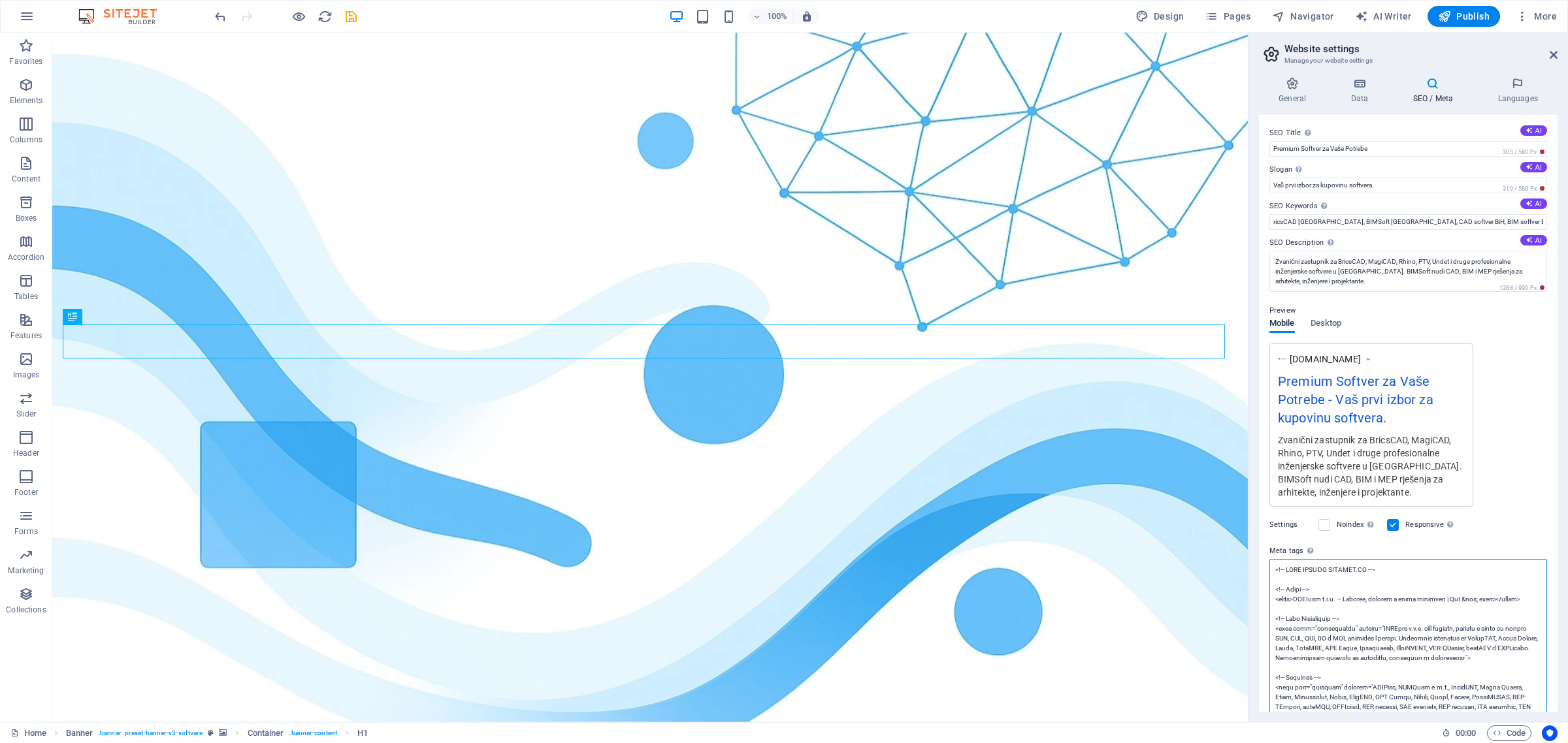
paste textarea "title>BIMSoft d.o.o. - Licence, podrška i obuka softvera | BiH & regija</title>…"
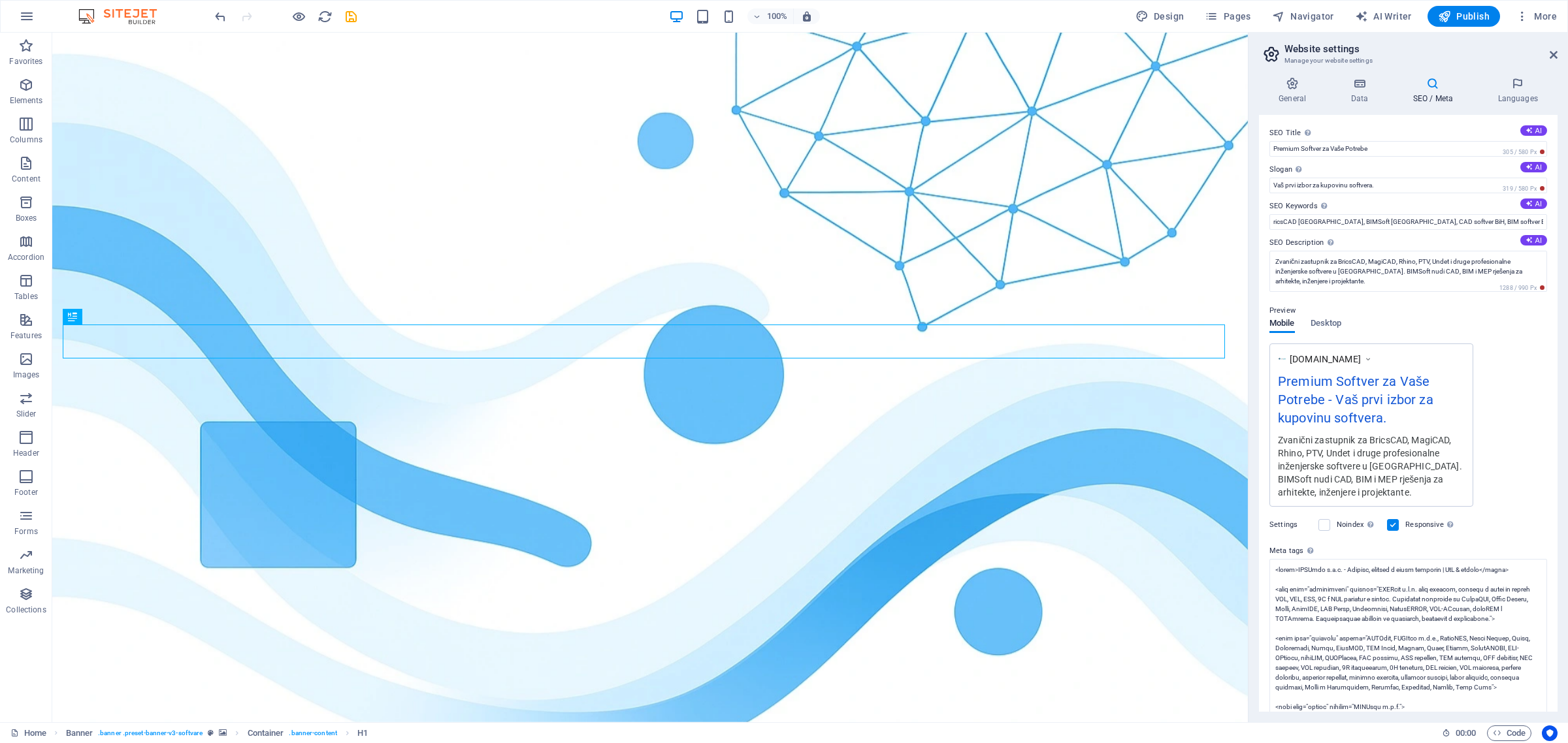
type textarea "<lorem>IPSUmdo s.a.c. - Adipisc, elitsed d eiusm temporin | UtL &etd; magnaa</e…"
click at [1190, 478] on body "[DOMAIN_NAME] Home Favorites Elements Columns Content Boxes Accordion Tables Fe…" at bounding box center [784, 371] width 1568 height 743
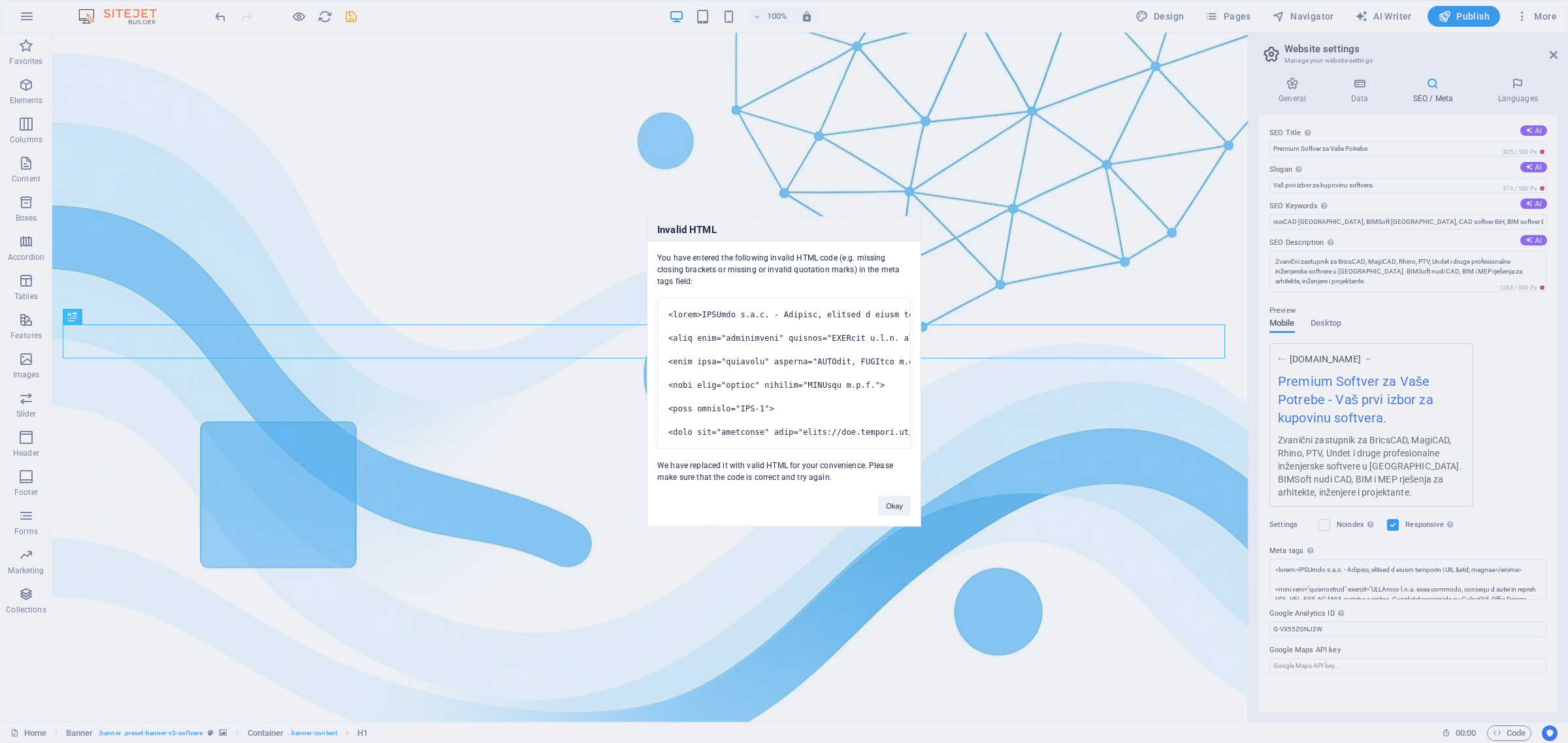
drag, startPoint x: 656, startPoint y: 213, endPoint x: 880, endPoint y: 502, distance: 365.6
click at [880, 502] on div "Invalid HTML You have entered the following invalid HTML code (e.g. missing clo…" at bounding box center [784, 372] width 274 height 311
copy div "Loremip DOLO Sit amet consect adi elitseddo eiusmod TEMP inci (u.l. etdolor mag…"
click at [1190, 147] on div "Invalid HTML You have entered the following invalid HTML code (e.g. missing clo…" at bounding box center [784, 371] width 1568 height 743
click at [902, 516] on button "Okay" at bounding box center [894, 506] width 33 height 20
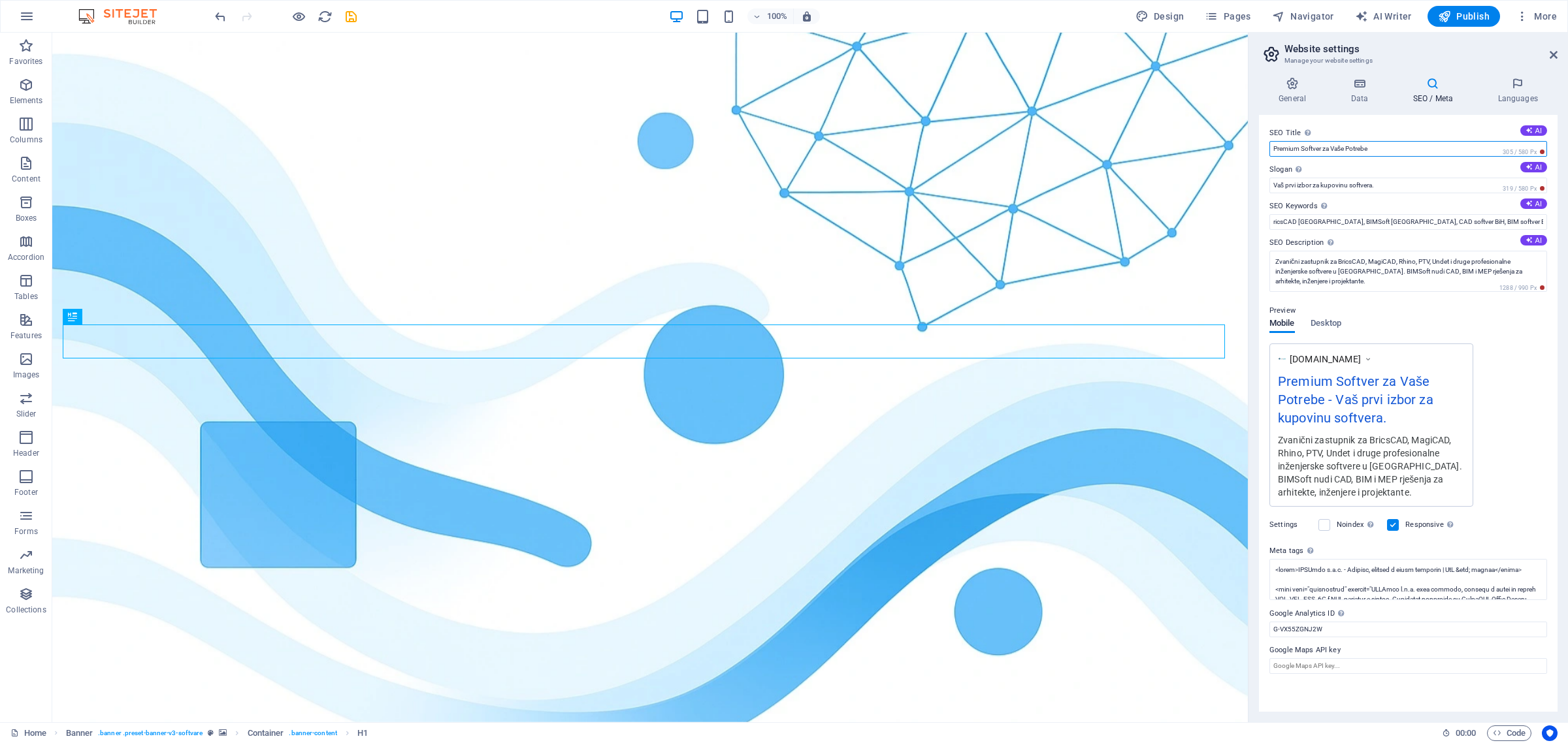
click at [1190, 146] on input "Premium Softver za Vaše Potrebe" at bounding box center [1409, 149] width 278 height 16
paste input "BIMSoft d.o.o. - Licence, podrška i obuka softvera | BiH & regija"
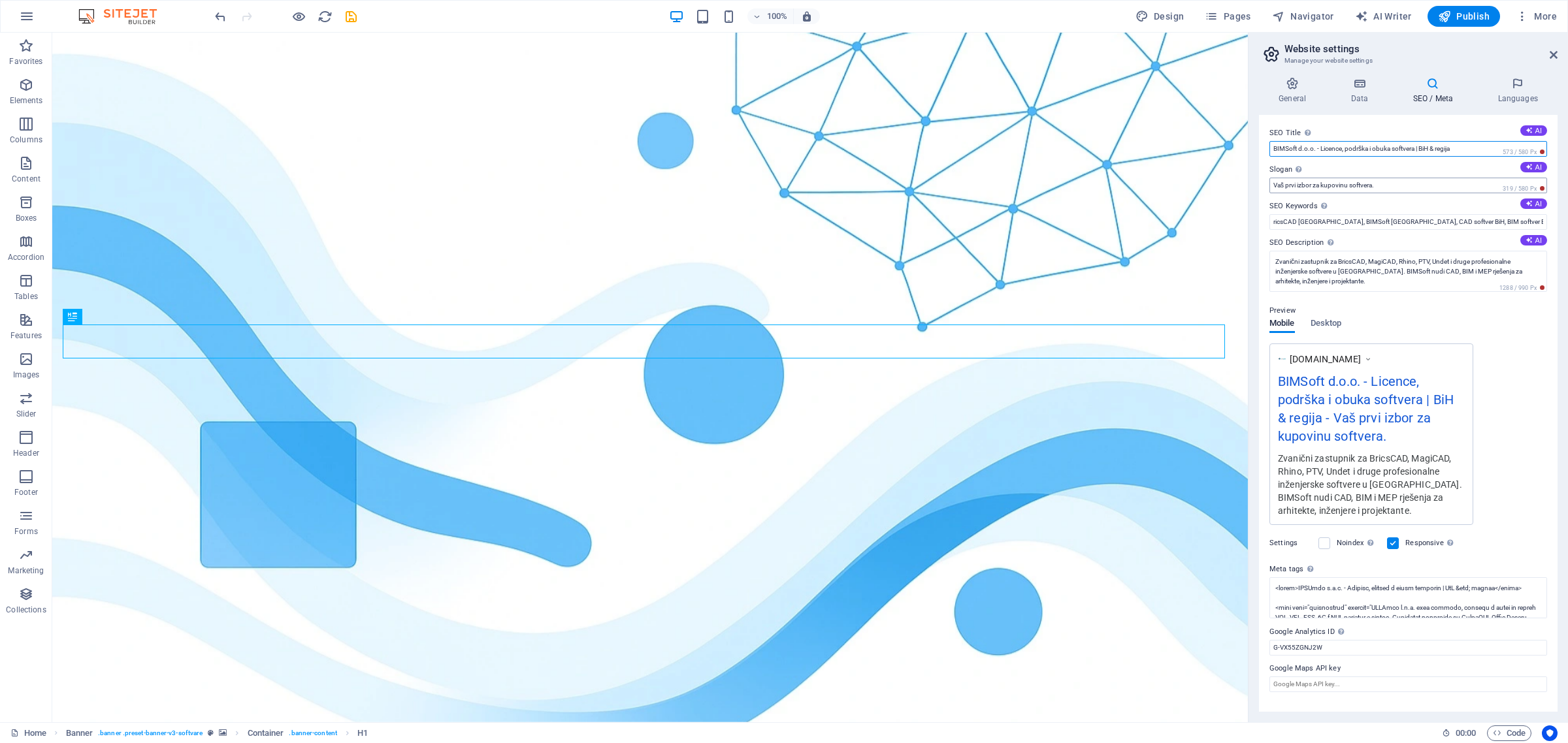
type input "BIMSoft d.o.o. - Licence, podrška i obuka softvera | BiH & regija"
click at [1190, 187] on input "Vaš prvi izbor za kupovinu softvera." at bounding box center [1409, 186] width 278 height 16
click at [1190, 222] on input "ricsCAD [GEOGRAPHIC_DATA], BIMSoft [GEOGRAPHIC_DATA], CAD softver BiH, BIM soft…" at bounding box center [1409, 222] width 278 height 16
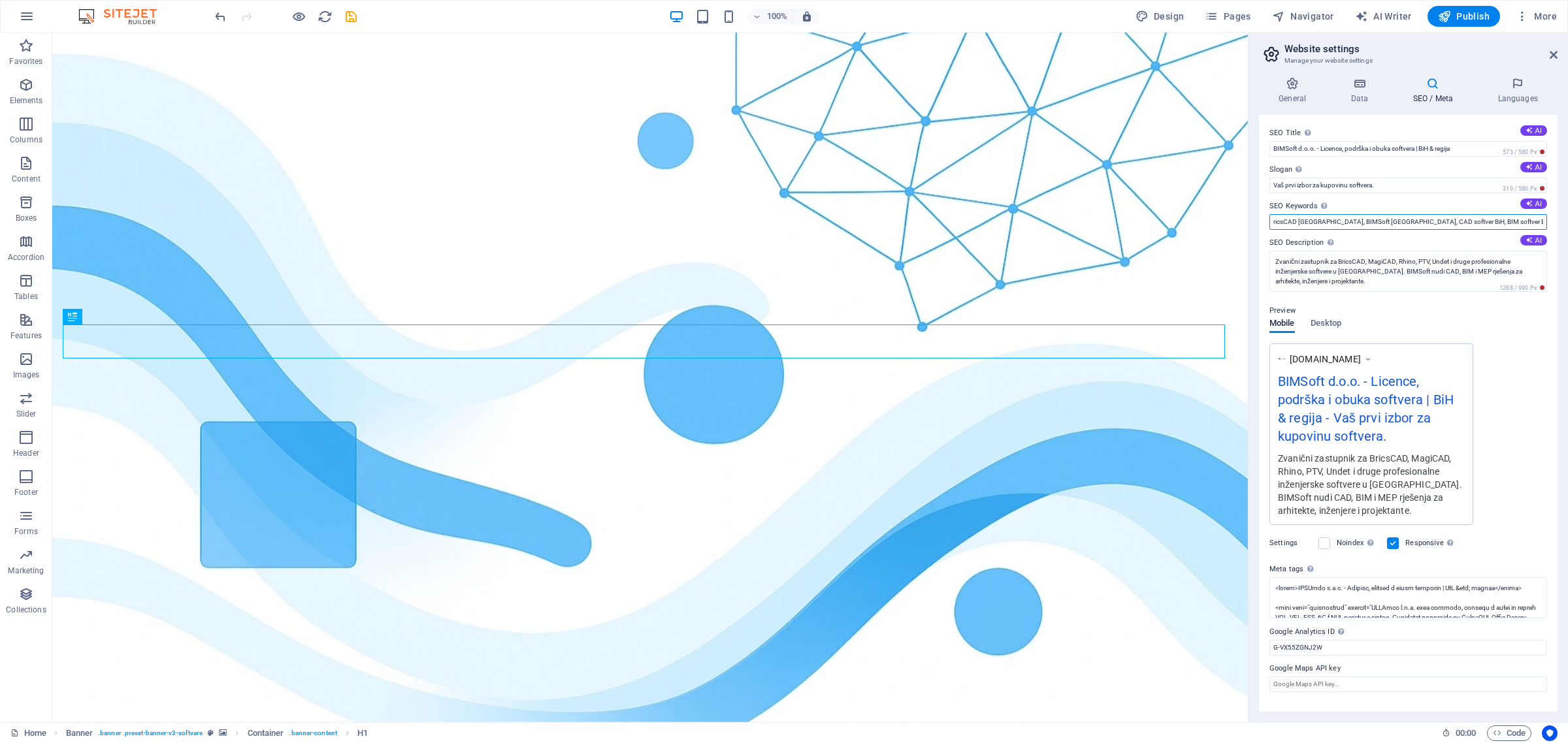
click at [1190, 222] on input "ricsCAD [GEOGRAPHIC_DATA], BIMSoft [GEOGRAPHIC_DATA], CAD softver BiH, BIM soft…" at bounding box center [1409, 222] width 278 height 16
paste input "BIMSoft, BIMSoft d.o.o., BricsCAD, Civil Survey, Undet, Rhinoceros, Rhino, Magi…"
drag, startPoint x: 1458, startPoint y: 222, endPoint x: 1276, endPoint y: 231, distance: 182.2
click at [1190, 231] on div "SEO Title The title of your website - make it something that stands out in sear…" at bounding box center [1408, 413] width 299 height 597
type input "BIMSoft, BIMSoft d.o.o., BricsCAD, Civil Survey, Undet, Rhinoceros, Rhino, Magi…"
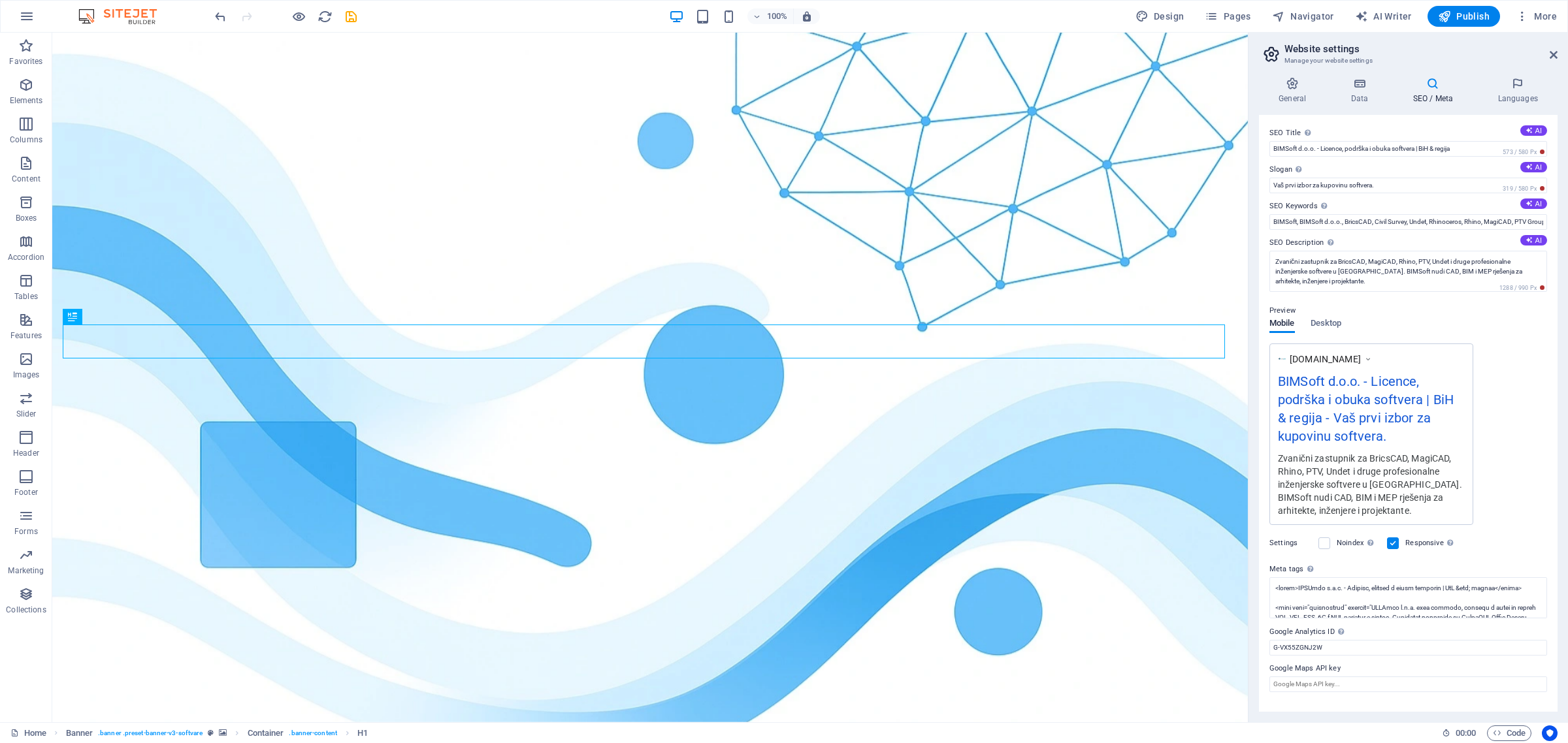
click at [1190, 322] on div "Preview Mobile Desktop [DOMAIN_NAME] BIMSoft d.o.o. - Licence, podrška i obuka …" at bounding box center [1409, 409] width 278 height 233
click at [1190, 82] on icon at bounding box center [1359, 84] width 57 height 13
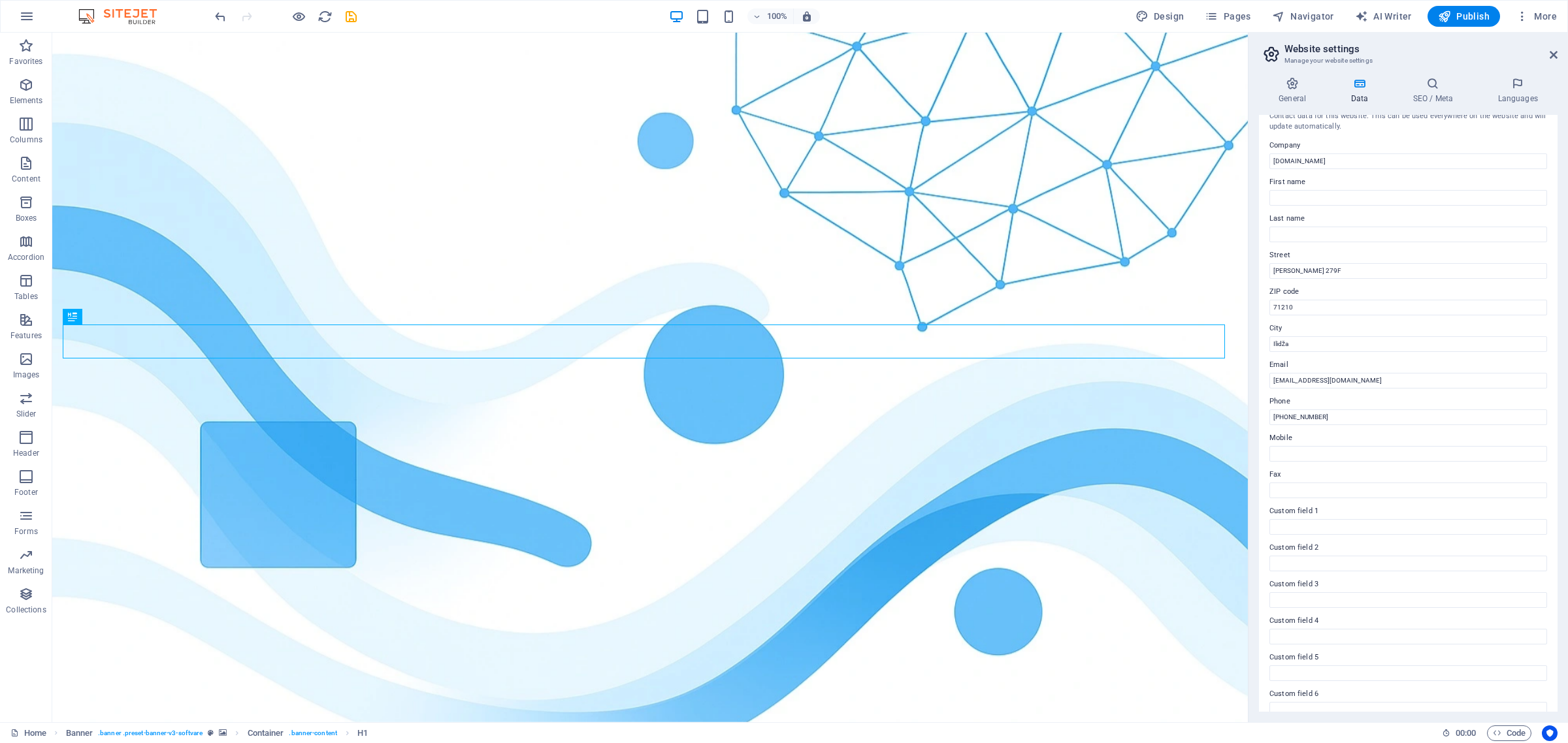
scroll to position [0, 0]
click at [1190, 101] on h4 "SEO / Meta" at bounding box center [1436, 91] width 85 height 27
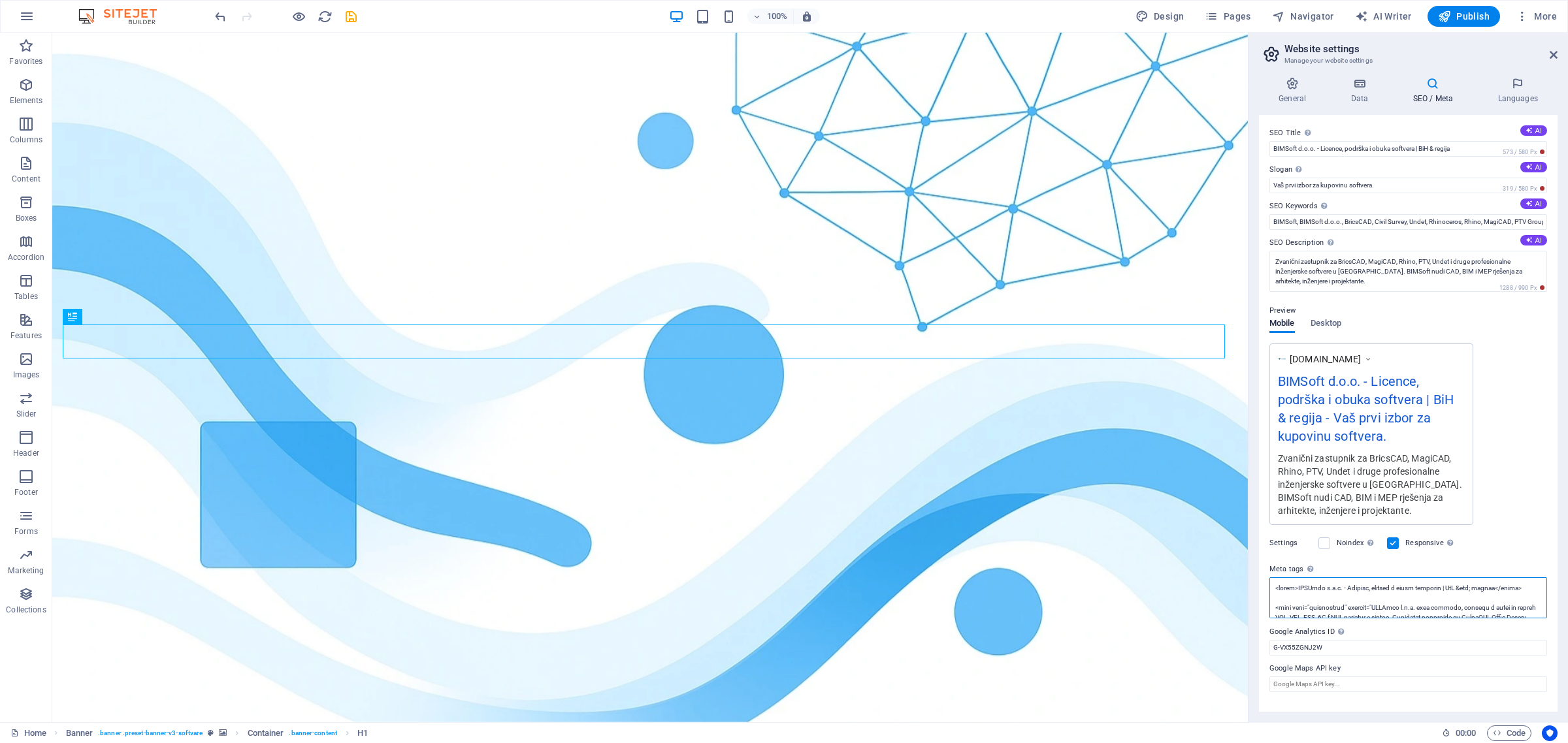
click at [1190, 599] on textarea "Meta tags Enter HTML code here that will be placed inside the tags of your webs…" at bounding box center [1409, 598] width 278 height 41
click at [1190, 504] on div "[DOMAIN_NAME] BIMSoft d.o.o. - Licence, podrška i obuka softvera | BiH & regija…" at bounding box center [1409, 434] width 278 height 182
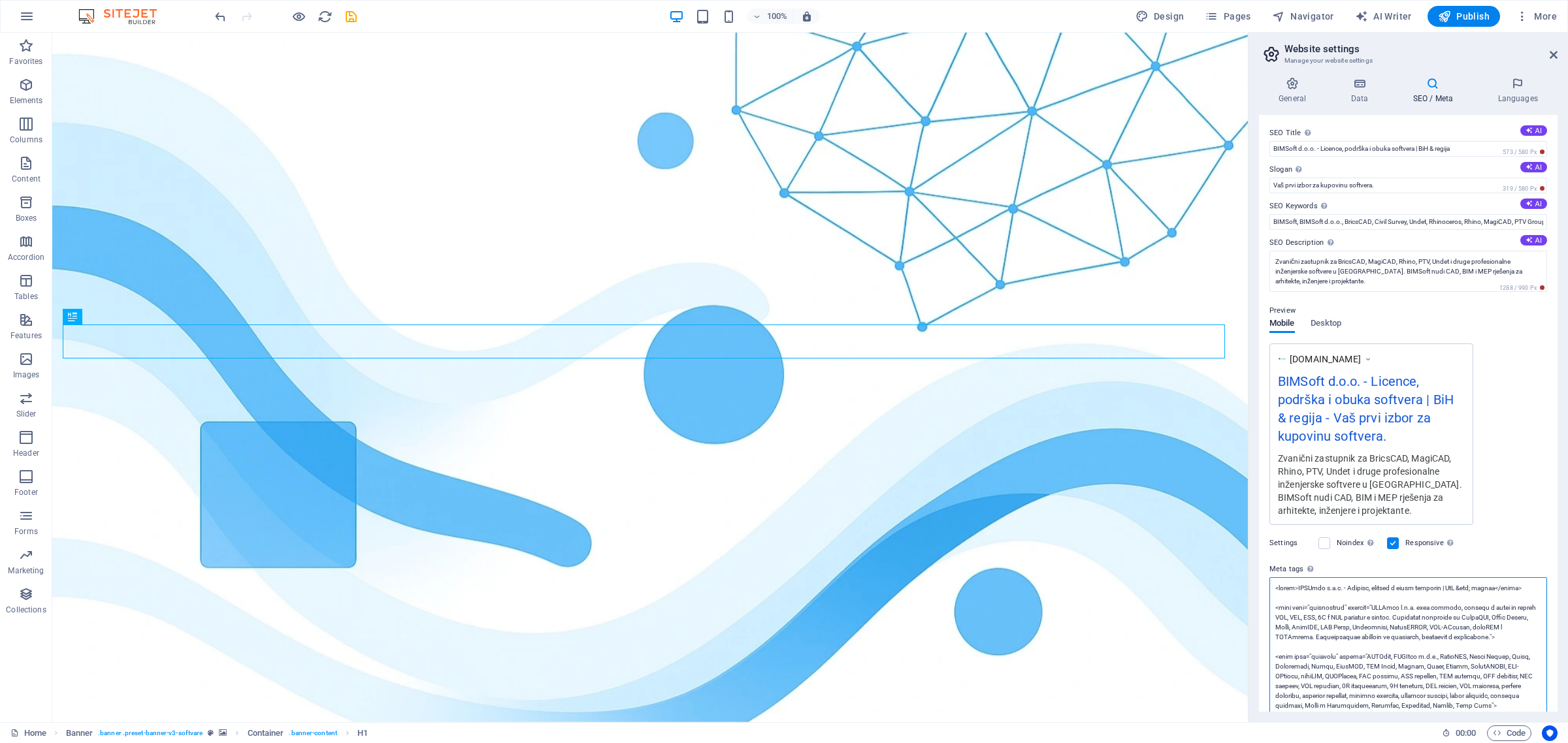
click at [1190, 602] on textarea "Meta tags Enter HTML code here that will be placed inside the tags of your webs…" at bounding box center [1409, 686] width 278 height 217
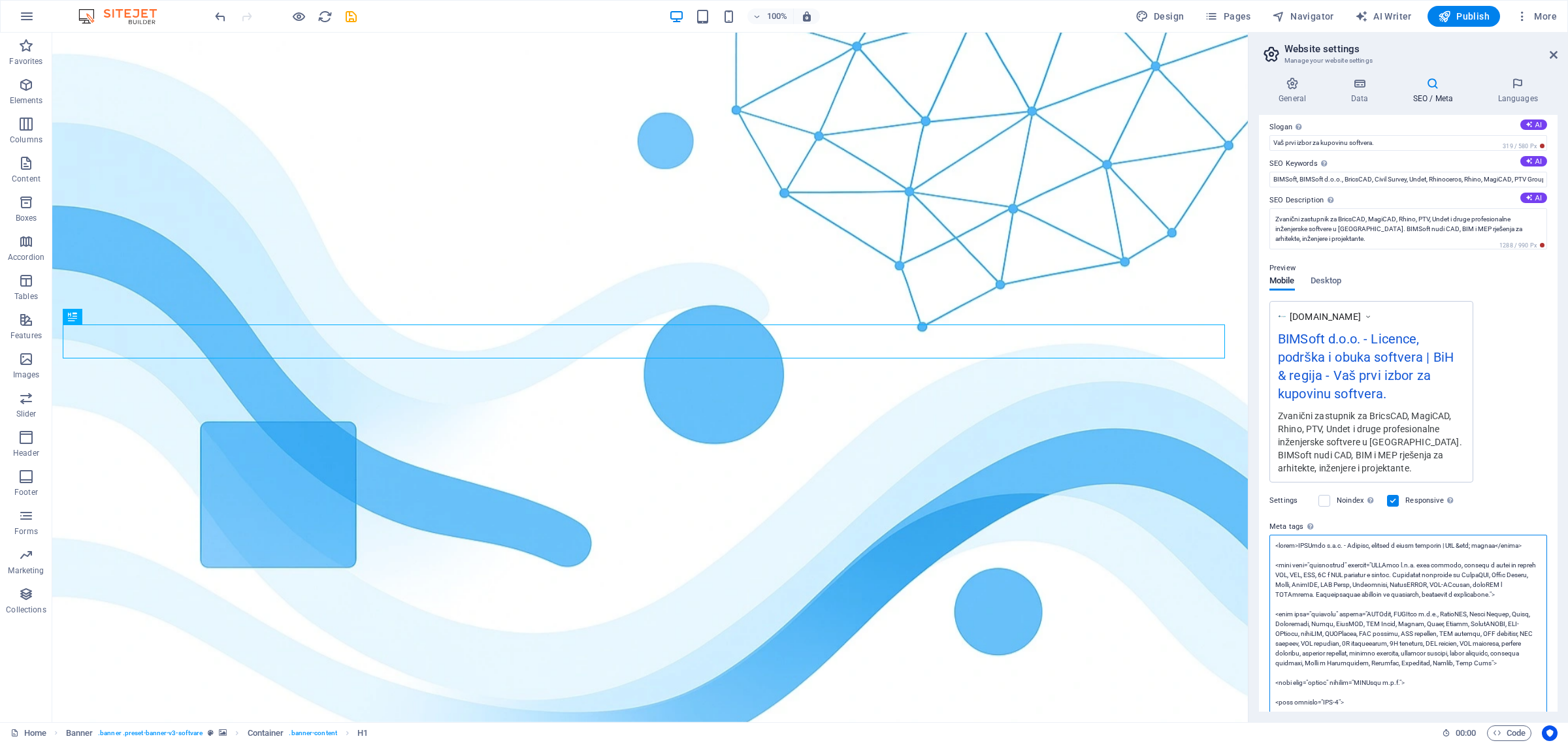
scroll to position [82, 0]
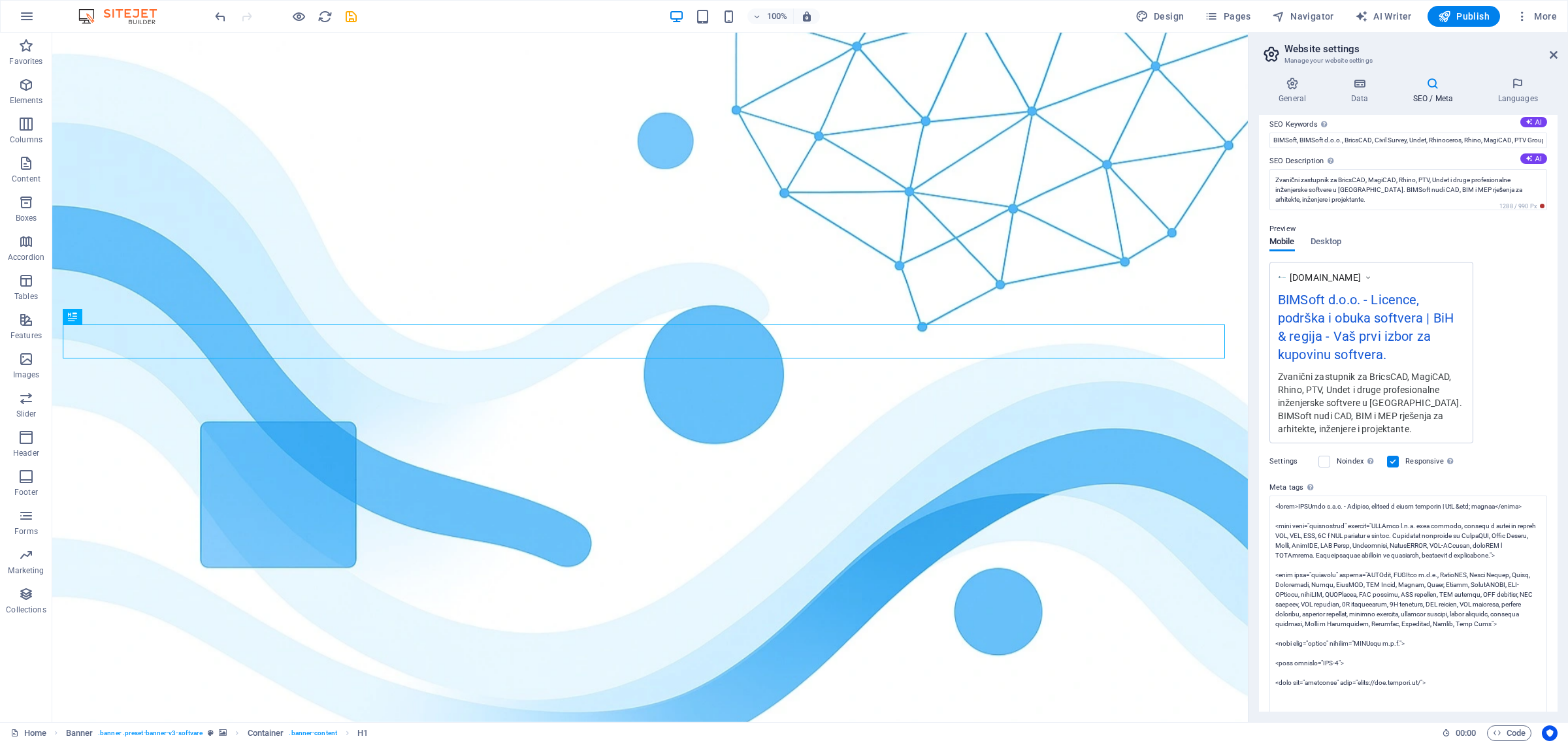
click at [1190, 429] on div "[DOMAIN_NAME] BIMSoft d.o.o. - Licence, podrška i obuka softvera | BiH & regija…" at bounding box center [1409, 353] width 278 height 182
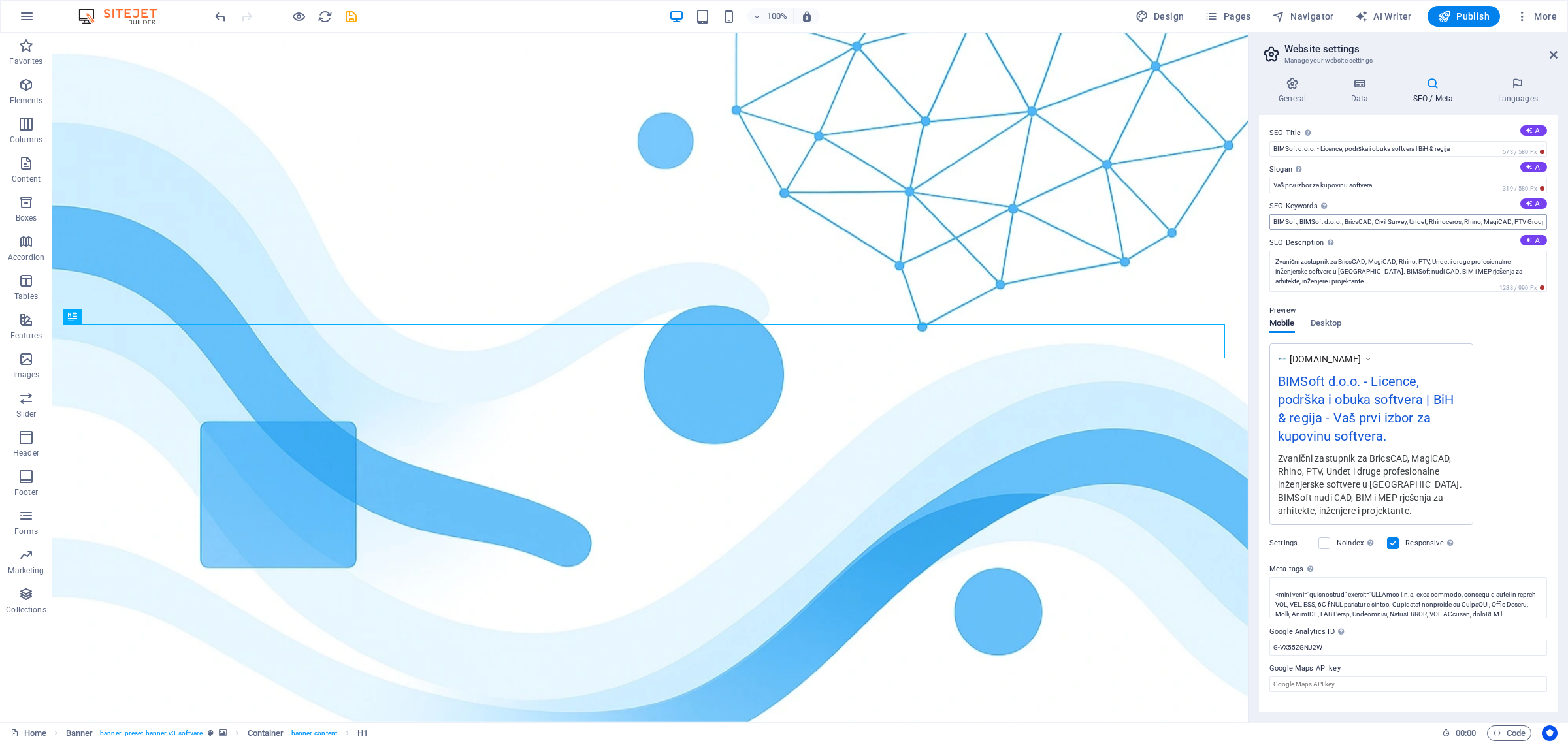
scroll to position [0, 0]
click at [1190, 53] on icon at bounding box center [1554, 54] width 8 height 10
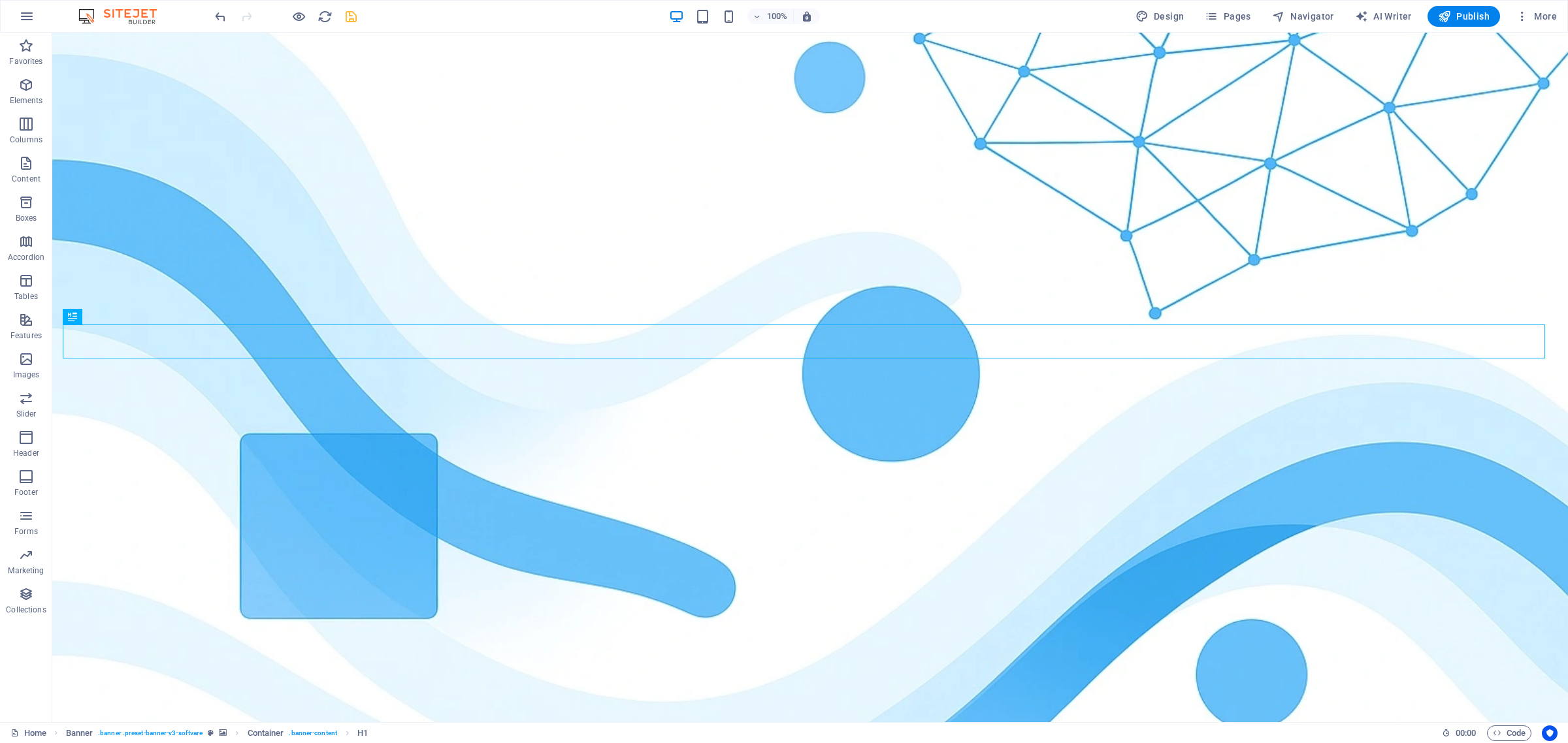
click at [345, 20] on icon "save" at bounding box center [351, 16] width 15 height 15
click at [1190, 10] on icon "button" at bounding box center [1211, 16] width 13 height 13
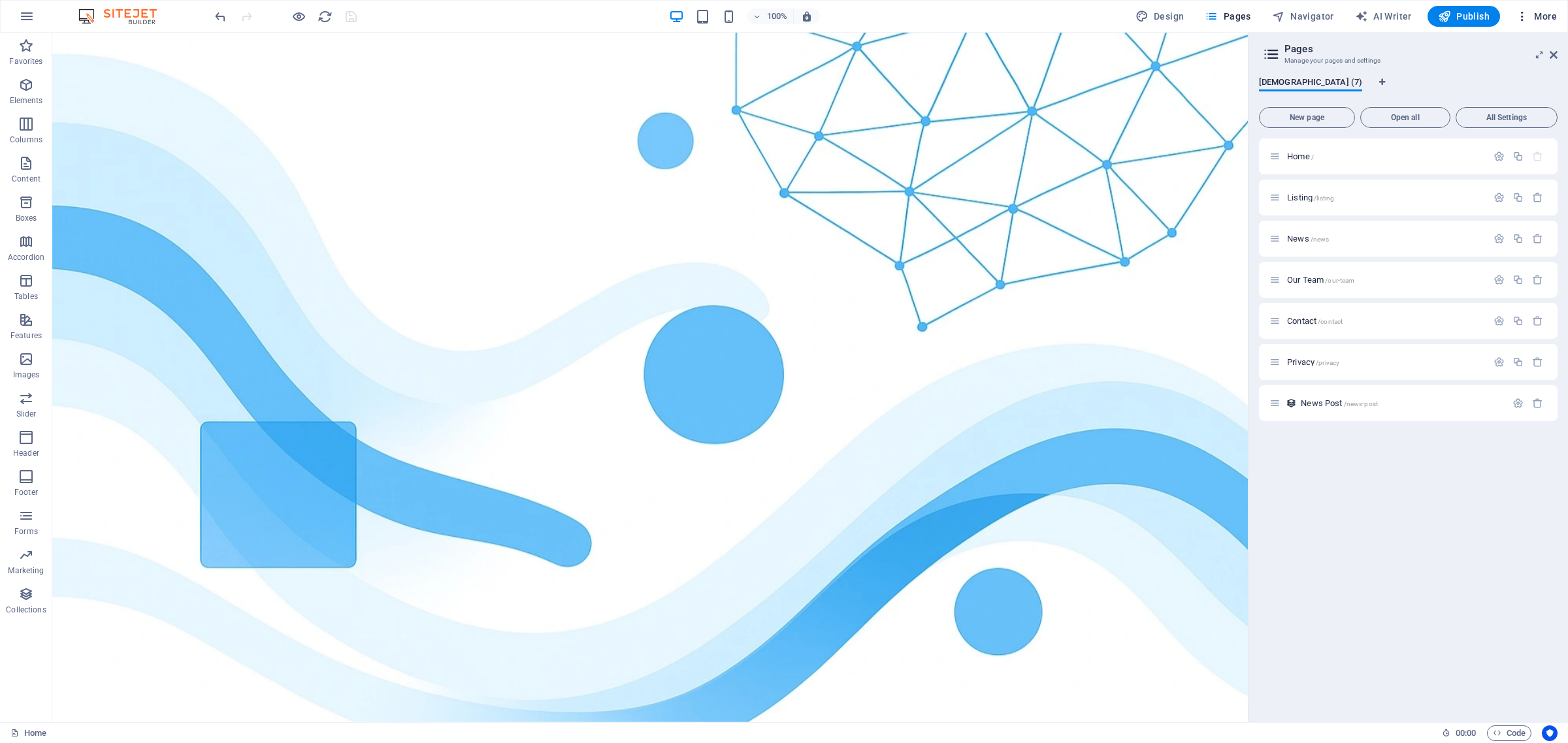
click at [1190, 14] on span "More" at bounding box center [1537, 16] width 41 height 13
drag, startPoint x: 1498, startPoint y: 85, endPoint x: 1500, endPoint y: 111, distance: 26.1
click at [1190, 111] on ul "Website Settings SEO Settings SEO Analysis Languages Collections Manager Files …" at bounding box center [1497, 206] width 117 height 345
click at [1190, 14] on span "More" at bounding box center [1537, 16] width 41 height 13
click at [1190, 110] on h6 "SEO Analysis" at bounding box center [1509, 113] width 78 height 16
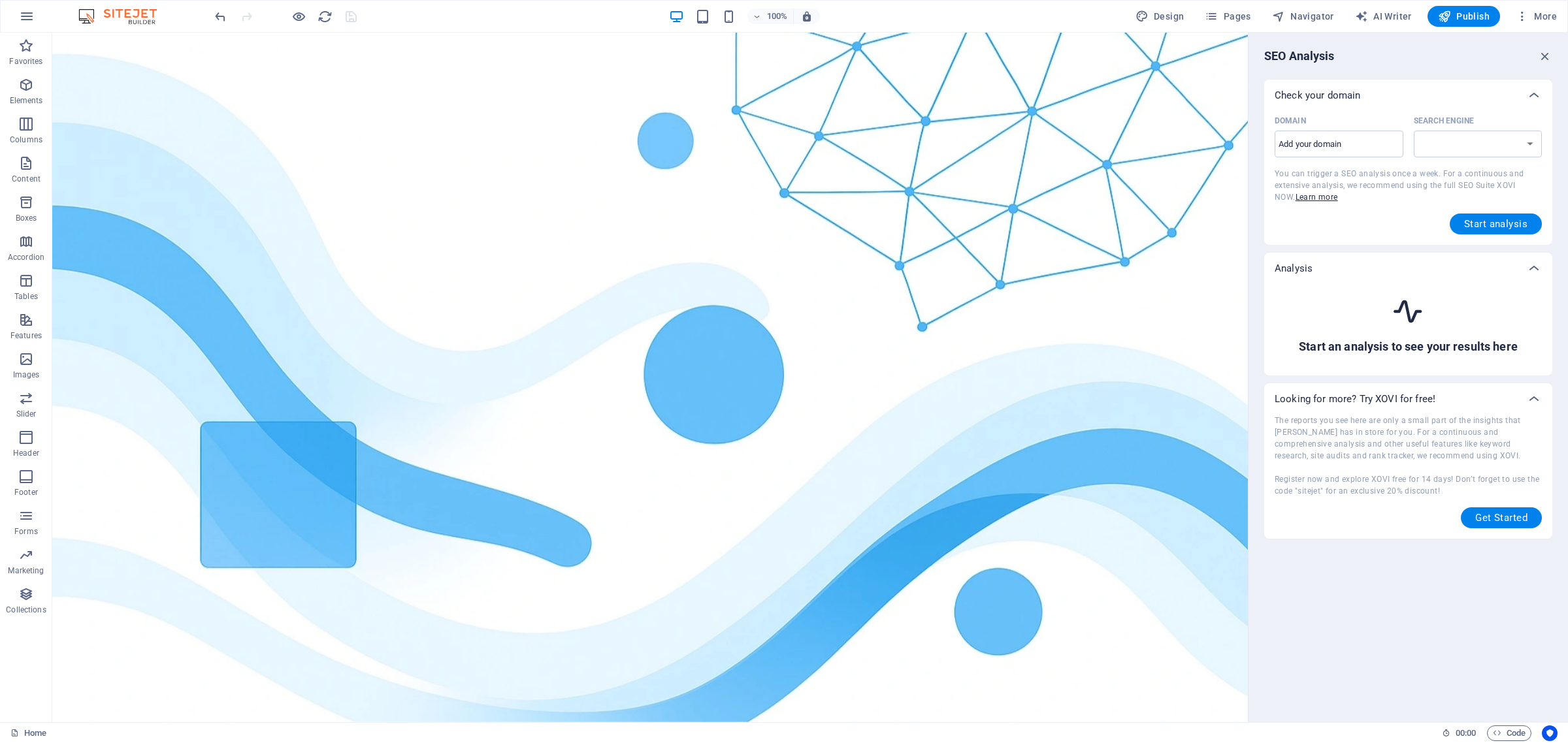
select select "[DOMAIN_NAME]"
click at [1190, 20] on span "More" at bounding box center [1537, 16] width 41 height 13
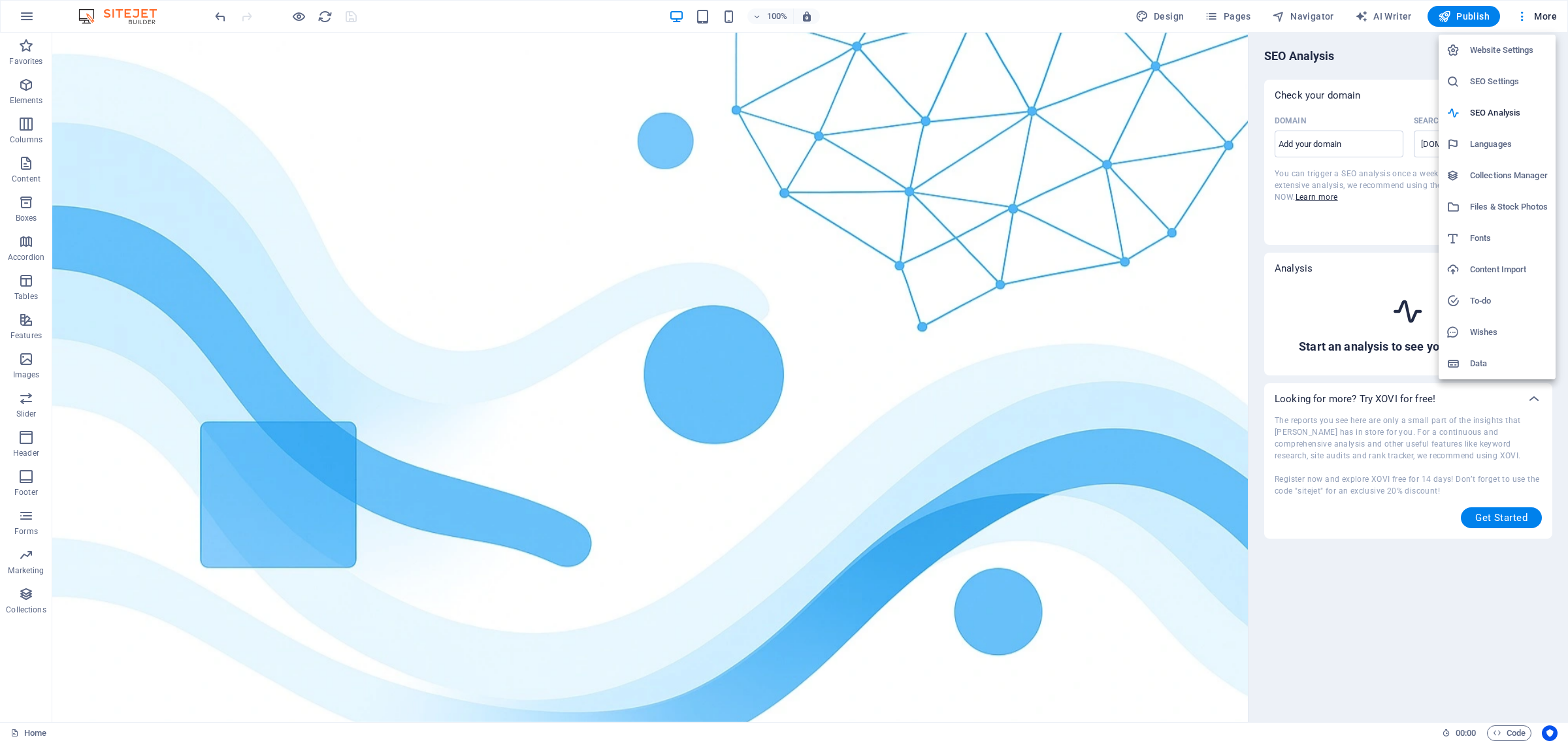
click at [1190, 72] on li "SEO Settings" at bounding box center [1497, 81] width 117 height 31
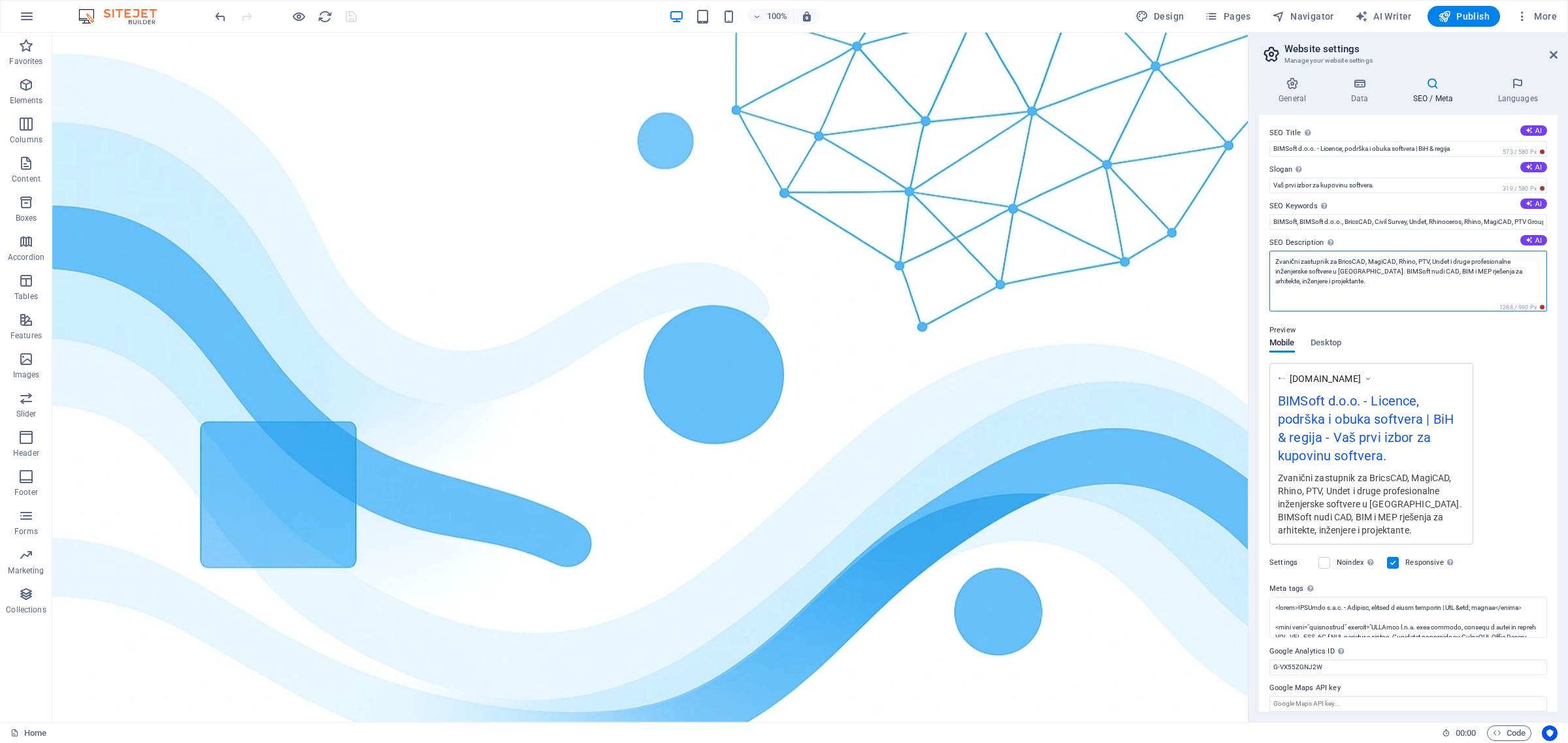
drag, startPoint x: 1399, startPoint y: 270, endPoint x: 1407, endPoint y: 280, distance: 12.8
click at [1190, 280] on textarea "Zvanični zastupnik za BricsCAD, MagiCAD, Rhino, PTV, Undet i druge profesionaln…" at bounding box center [1409, 281] width 278 height 61
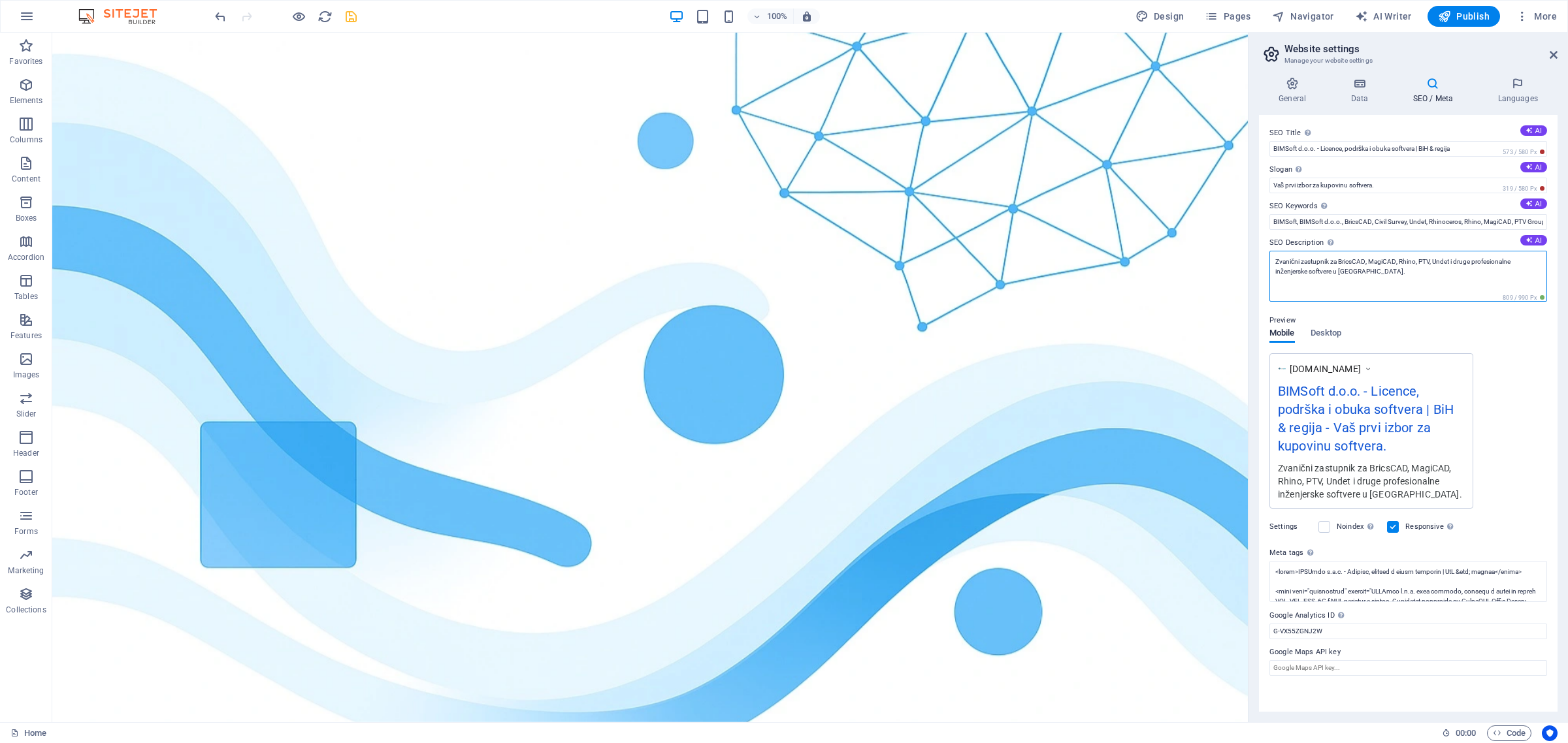
type textarea "Zvanični zastupnik za BricsCAD, MagiCAD, Rhino, PTV, Undet i druge profesionaln…"
click at [1190, 314] on div "Preview" at bounding box center [1409, 321] width 278 height 16
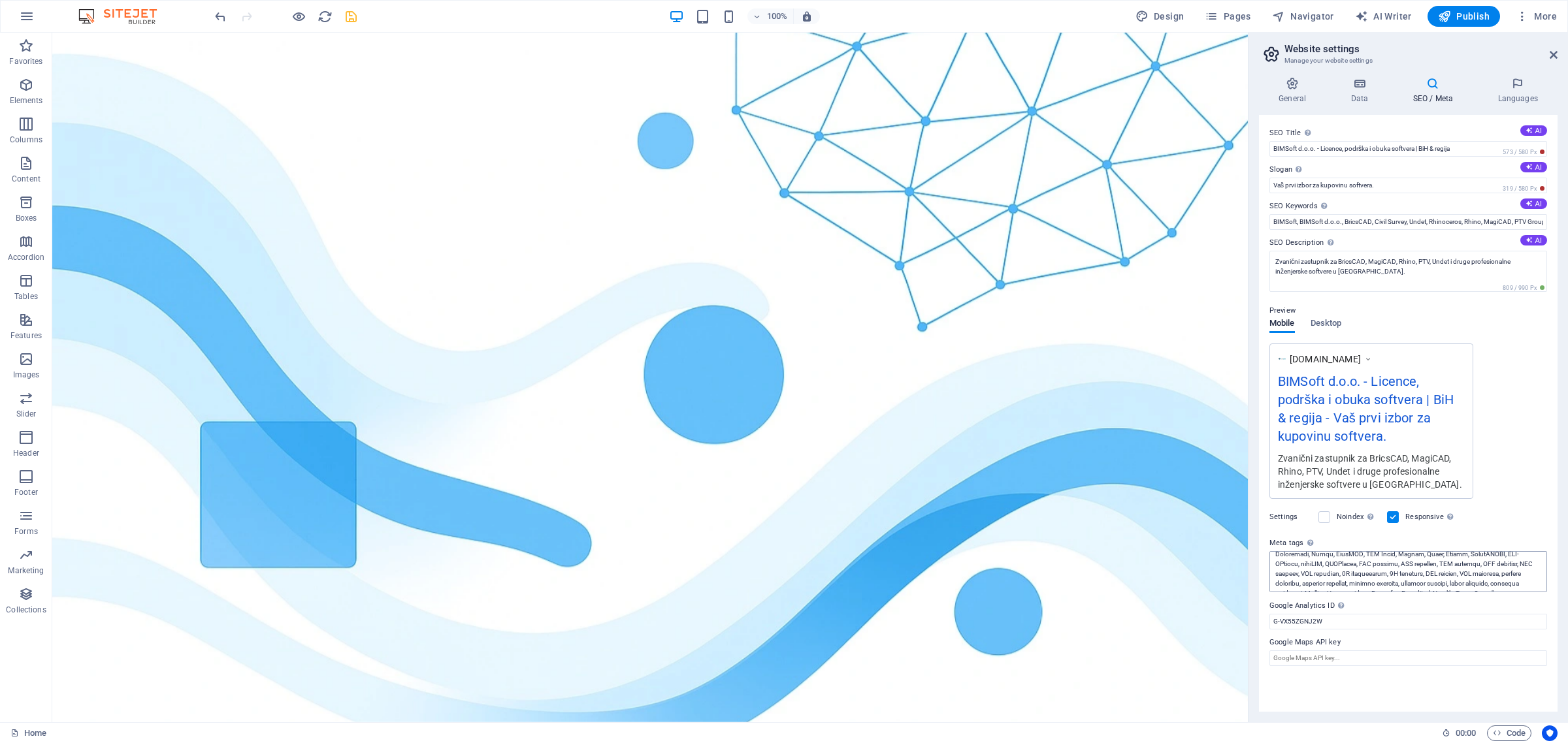
scroll to position [166, 0]
click at [353, 11] on icon "save" at bounding box center [351, 16] width 15 height 15
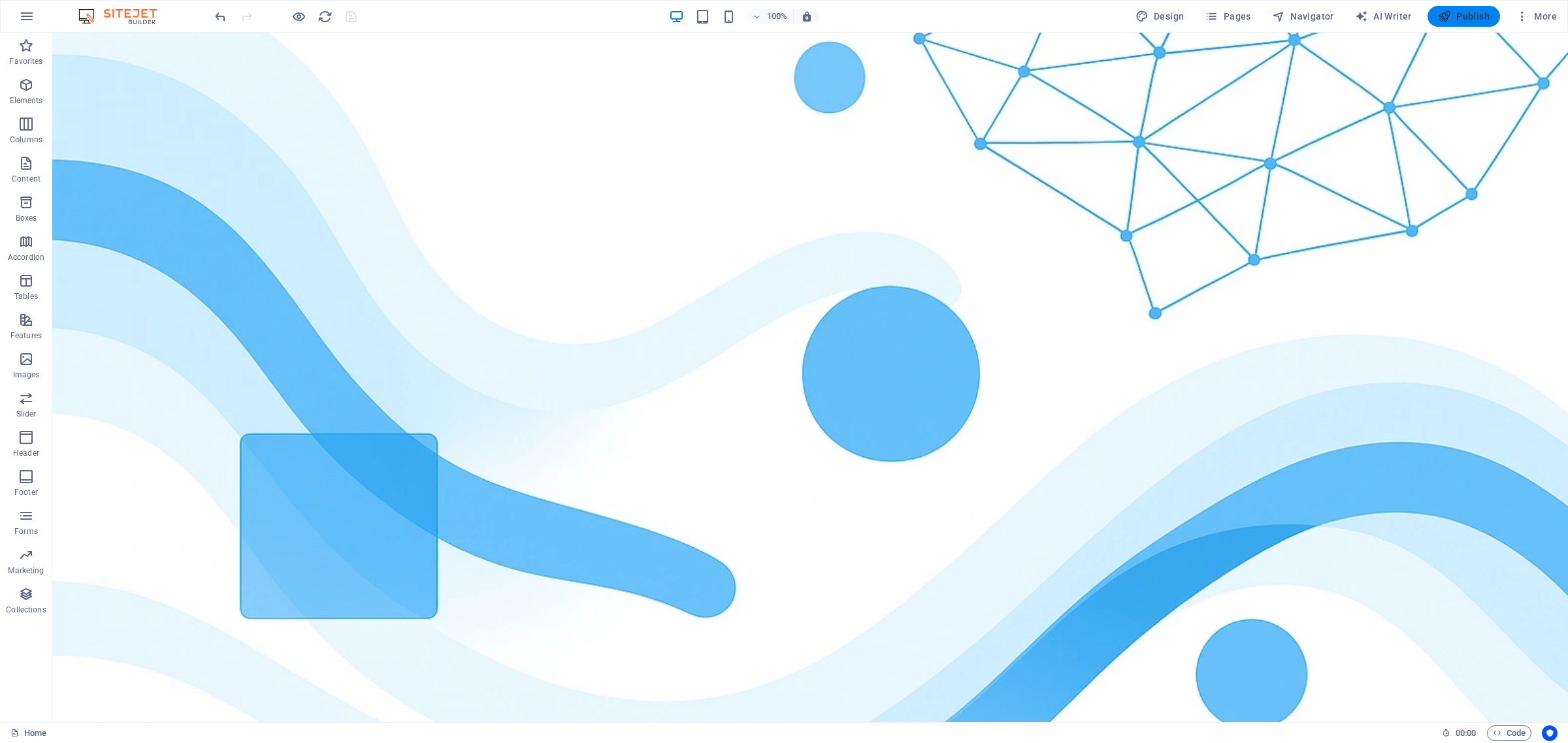
click at [1190, 12] on span "Publish" at bounding box center [1464, 16] width 52 height 13
